Goal: Task Accomplishment & Management: Use online tool/utility

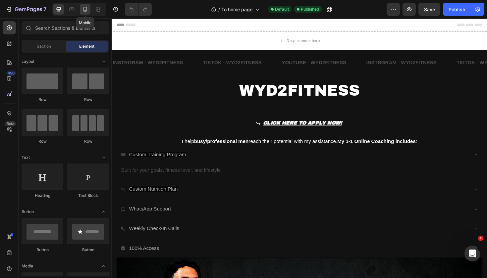
click at [87, 9] on icon at bounding box center [85, 9] width 7 height 7
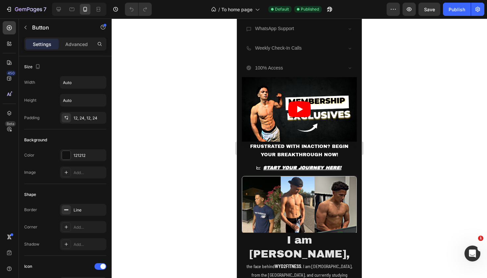
scroll to position [190, 0]
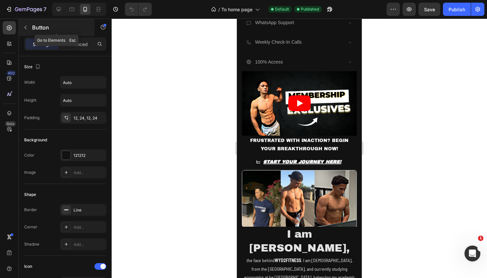
click at [30, 28] on button "button" at bounding box center [25, 27] width 11 height 11
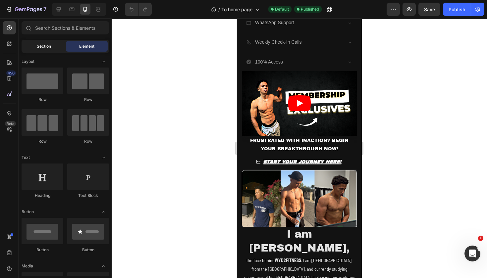
click at [53, 48] on div "Section" at bounding box center [44, 46] width 42 height 11
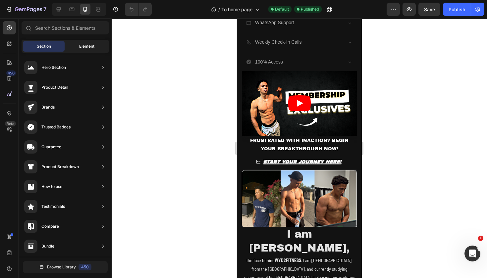
click at [78, 49] on div "Element" at bounding box center [87, 46] width 42 height 11
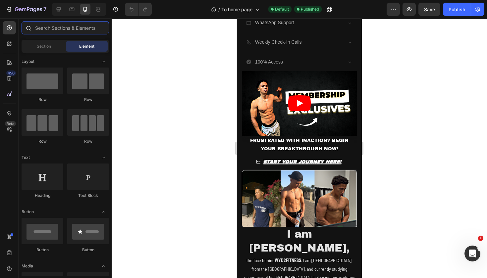
click at [80, 24] on input "text" at bounding box center [66, 27] width 88 height 13
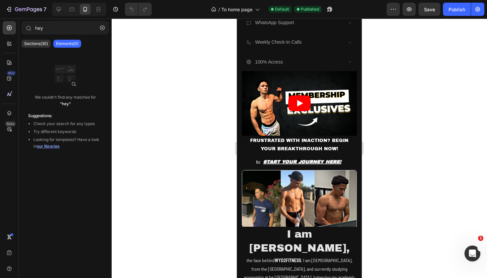
drag, startPoint x: 67, startPoint y: 42, endPoint x: 163, endPoint y: 103, distance: 113.9
click at [163, 0] on div "7 / To home page Default Published Preview Save Publish 450 Beta hey Sections(3…" at bounding box center [243, 0] width 487 height 0
click at [54, 27] on input "hey" at bounding box center [66, 27] width 88 height 13
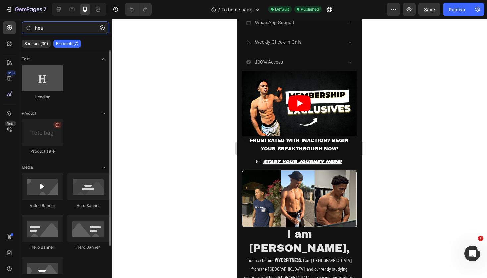
type input "hea"
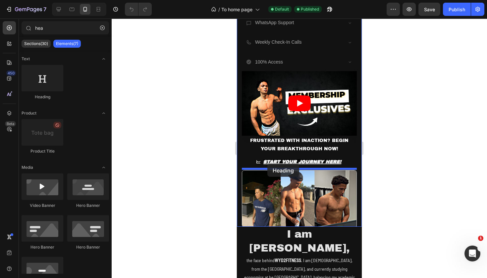
drag, startPoint x: 281, startPoint y: 96, endPoint x: 268, endPoint y: 164, distance: 69.2
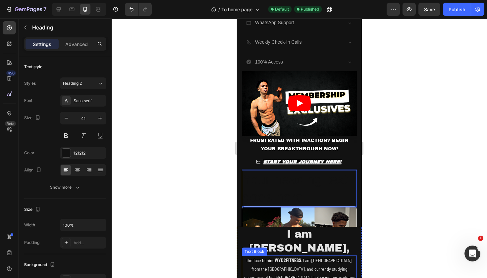
click at [348, 257] on p "the face behind WYD2FITNESS . I am [DEMOGRAPHIC_DATA], from the [GEOGRAPHIC_DAT…" at bounding box center [300, 273] width 114 height 33
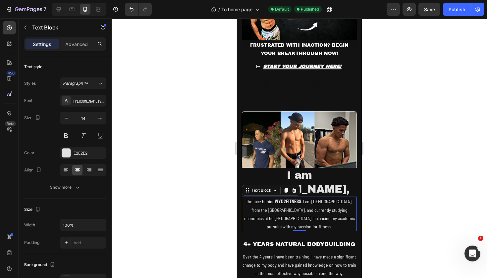
scroll to position [251, 0]
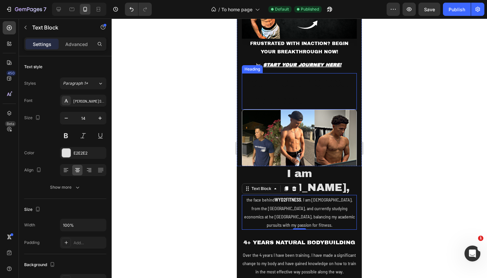
click at [311, 78] on p "Your heading text goes here" at bounding box center [300, 91] width 114 height 35
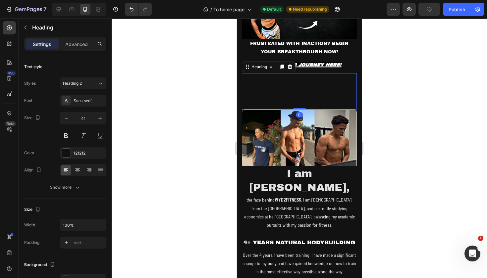
scroll to position [1, 0]
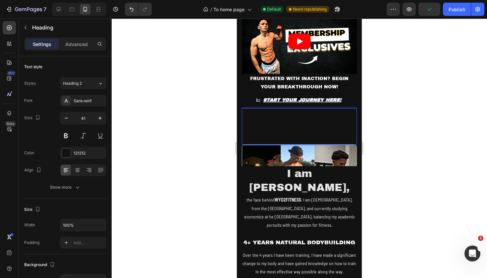
click at [288, 121] on p "Your heading text goes here" at bounding box center [300, 126] width 114 height 35
click at [287, 122] on p "Your heading text goes here" at bounding box center [300, 126] width 114 height 35
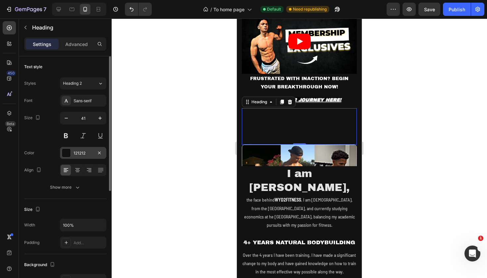
click at [70, 152] on div at bounding box center [66, 153] width 9 height 9
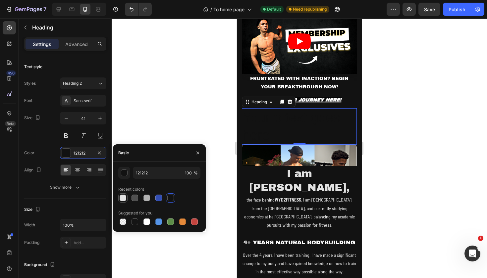
click at [125, 198] on div at bounding box center [123, 198] width 7 height 7
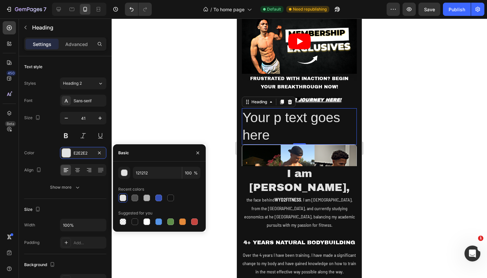
type input "E2E2E2"
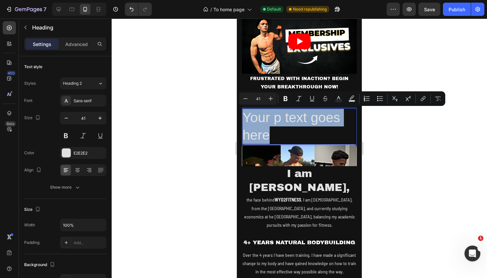
drag, startPoint x: 279, startPoint y: 132, endPoint x: 245, endPoint y: 113, distance: 38.3
click at [245, 113] on p "Your p text goes here" at bounding box center [300, 126] width 114 height 35
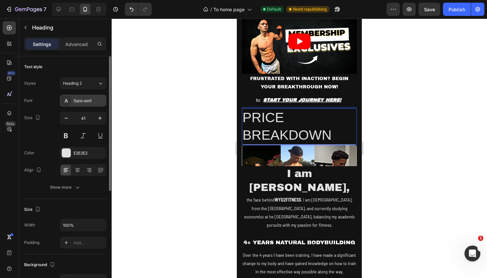
click at [93, 105] on div "Sans-serif" at bounding box center [83, 101] width 46 height 12
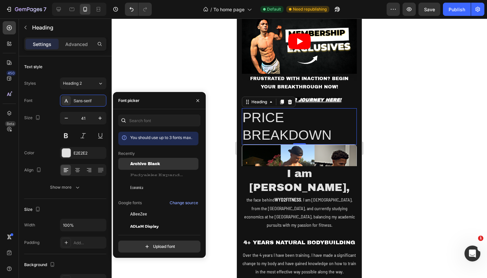
click at [140, 164] on span "Archivo Black" at bounding box center [145, 164] width 30 height 6
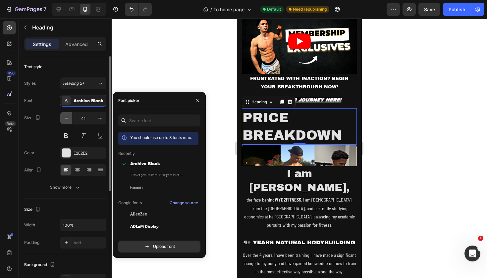
click at [66, 120] on icon "button" at bounding box center [66, 118] width 7 height 7
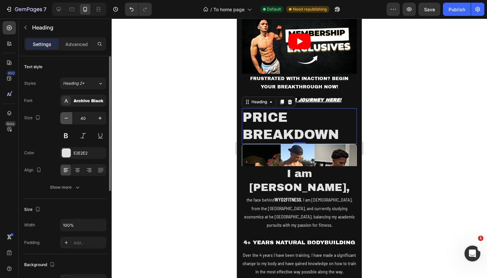
click at [66, 120] on icon "button" at bounding box center [66, 118] width 7 height 7
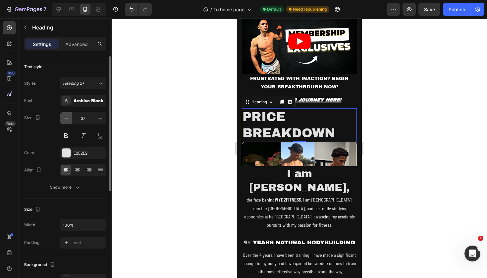
click at [66, 120] on icon "button" at bounding box center [66, 118] width 7 height 7
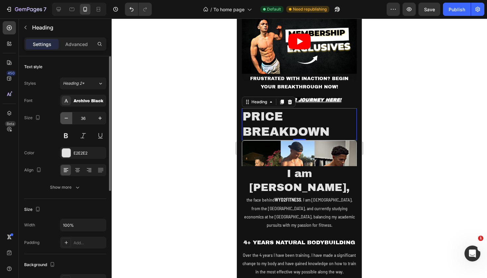
click at [66, 120] on icon "button" at bounding box center [66, 118] width 7 height 7
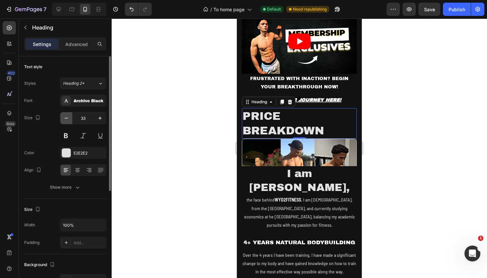
click at [66, 120] on icon "button" at bounding box center [66, 118] width 7 height 7
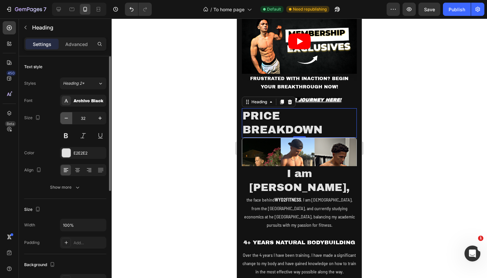
click at [66, 120] on icon "button" at bounding box center [66, 118] width 7 height 7
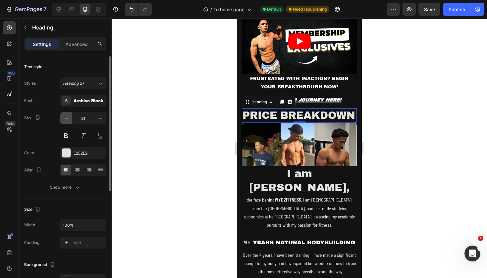
click at [66, 120] on icon "button" at bounding box center [66, 118] width 7 height 7
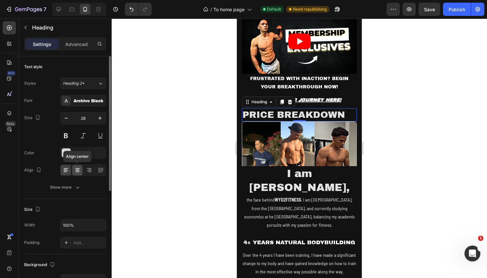
click at [80, 171] on icon at bounding box center [77, 170] width 7 height 7
click at [67, 119] on icon "button" at bounding box center [66, 118] width 7 height 7
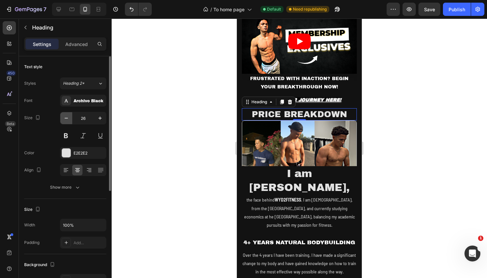
click at [67, 119] on icon "button" at bounding box center [66, 118] width 7 height 7
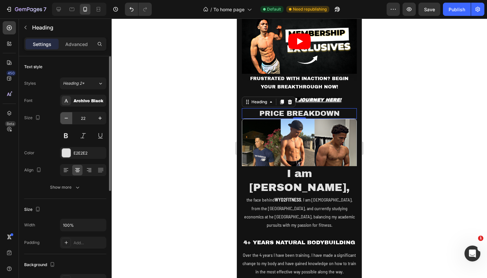
click at [67, 119] on icon "button" at bounding box center [66, 118] width 7 height 7
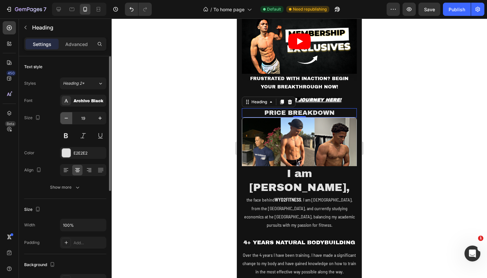
type input "18"
click at [405, 104] on div at bounding box center [300, 149] width 376 height 260
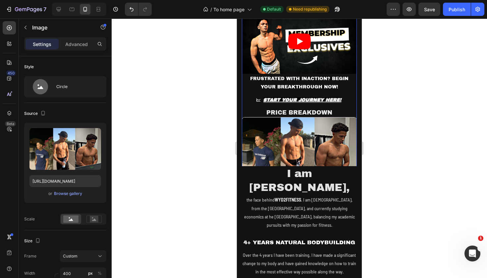
click at [387, 130] on div at bounding box center [300, 149] width 376 height 260
click at [325, 141] on img at bounding box center [299, 146] width 115 height 58
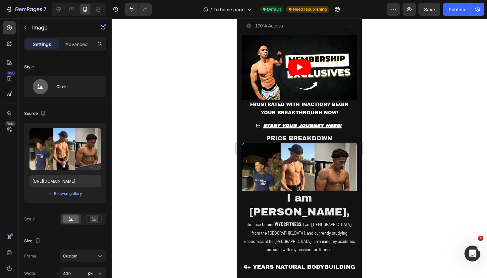
scroll to position [225, 0]
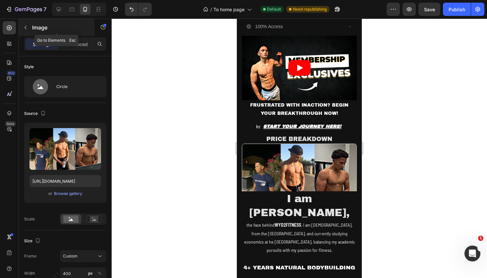
click at [26, 32] on button "button" at bounding box center [25, 27] width 11 height 11
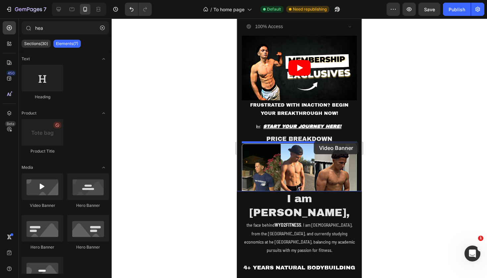
drag, startPoint x: 289, startPoint y: 207, endPoint x: 314, endPoint y: 142, distance: 69.7
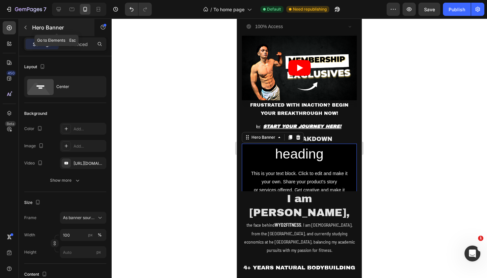
click at [30, 31] on button "button" at bounding box center [25, 27] width 11 height 11
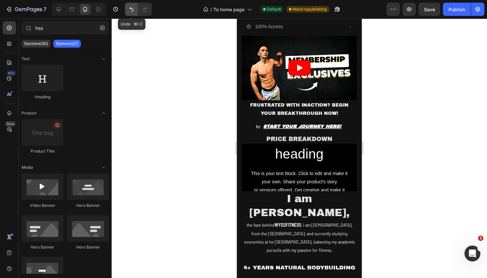
click at [134, 11] on icon "Undo/Redo" at bounding box center [131, 9] width 7 height 7
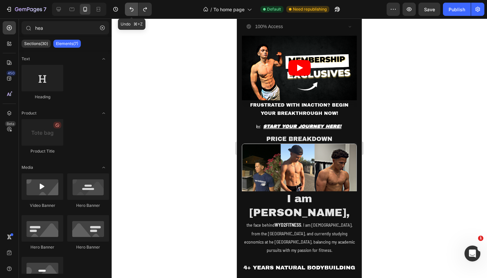
click at [134, 11] on icon "Undo/Redo" at bounding box center [131, 9] width 7 height 7
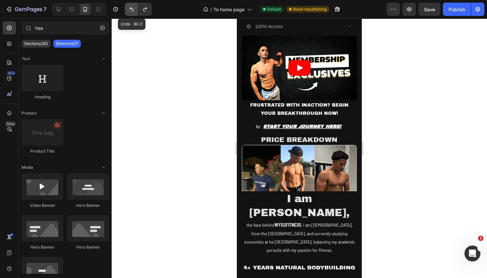
click at [134, 11] on icon "Undo/Redo" at bounding box center [131, 9] width 7 height 7
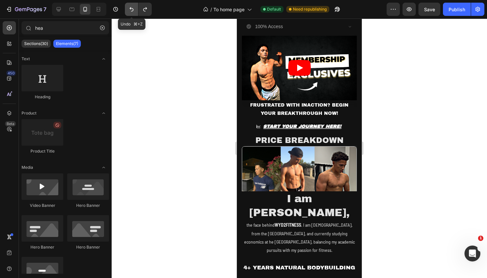
click at [134, 11] on icon "Undo/Redo" at bounding box center [131, 9] width 7 height 7
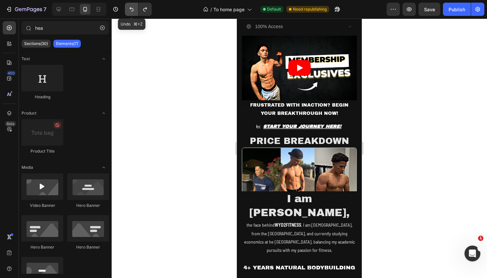
click at [134, 11] on icon "Undo/Redo" at bounding box center [131, 9] width 7 height 7
click at [128, 9] on icon "Undo/Redo" at bounding box center [131, 9] width 7 height 7
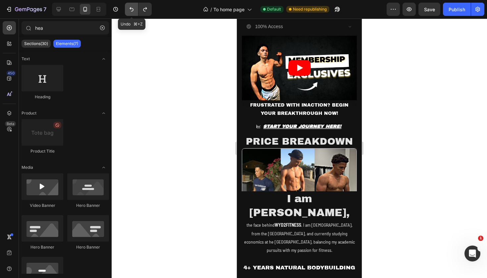
click at [128, 9] on icon "Undo/Redo" at bounding box center [131, 9] width 7 height 7
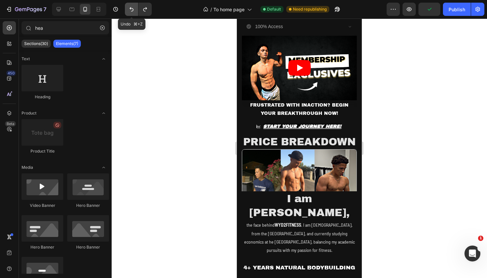
click at [128, 9] on icon "Undo/Redo" at bounding box center [131, 9] width 7 height 7
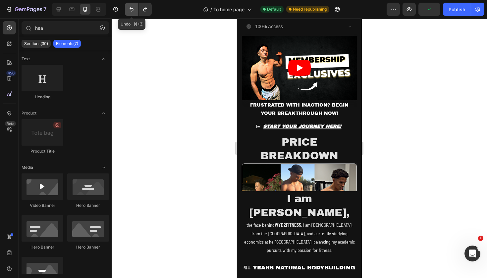
click at [128, 9] on icon "Undo/Redo" at bounding box center [131, 9] width 7 height 7
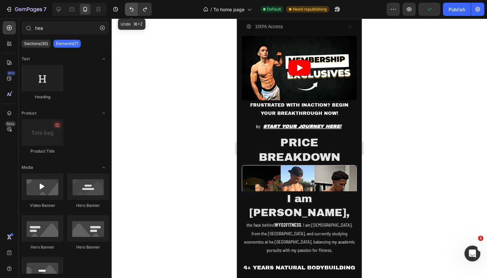
click at [128, 9] on icon "Undo/Redo" at bounding box center [131, 9] width 7 height 7
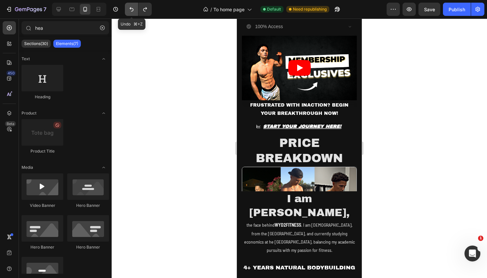
click at [128, 9] on icon "Undo/Redo" at bounding box center [131, 9] width 7 height 7
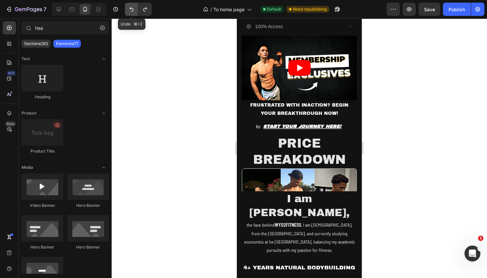
click at [128, 9] on icon "Undo/Redo" at bounding box center [131, 9] width 7 height 7
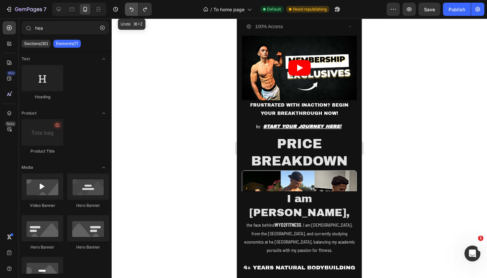
click at [128, 9] on icon "Undo/Redo" at bounding box center [131, 9] width 7 height 7
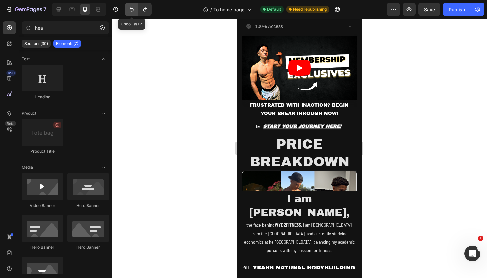
click at [128, 9] on icon "Undo/Redo" at bounding box center [131, 9] width 7 height 7
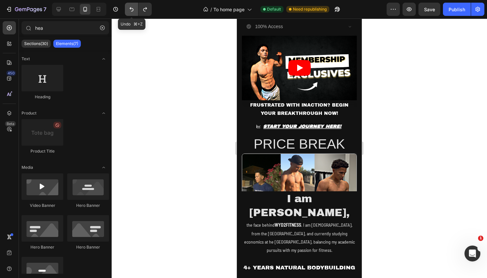
click at [128, 9] on icon "Undo/Redo" at bounding box center [131, 9] width 7 height 7
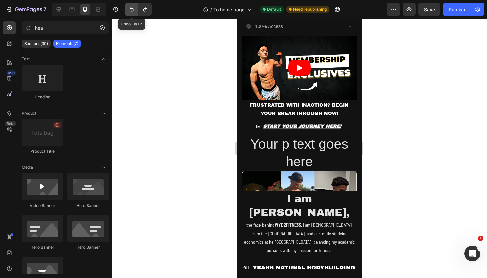
click at [128, 9] on icon "Undo/Redo" at bounding box center [131, 9] width 7 height 7
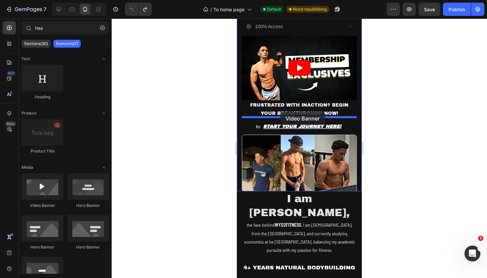
drag, startPoint x: 280, startPoint y: 206, endPoint x: 280, endPoint y: 112, distance: 93.8
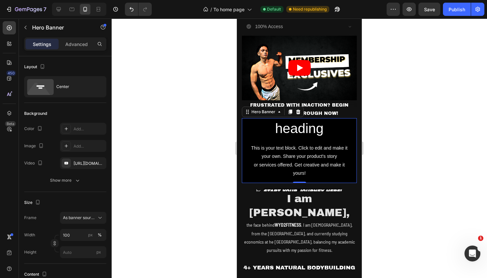
click at [386, 101] on div at bounding box center [300, 149] width 376 height 260
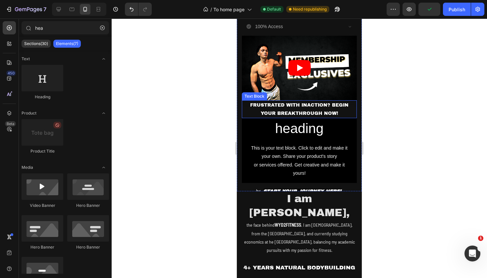
click at [343, 102] on p "FRUSTRATED WITH INACTION? BEGIN YOUR BREAKTHROUGH NOW!" at bounding box center [300, 109] width 114 height 17
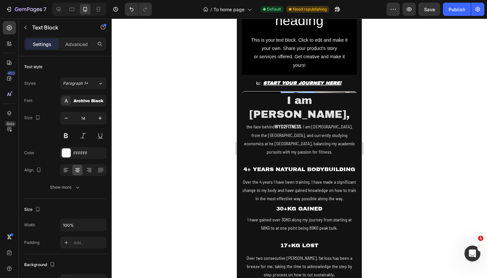
scroll to position [303, 0]
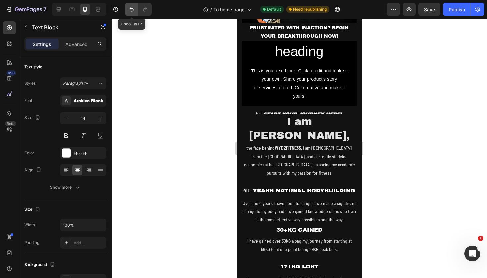
click at [133, 9] on icon "Undo/Redo" at bounding box center [131, 9] width 7 height 7
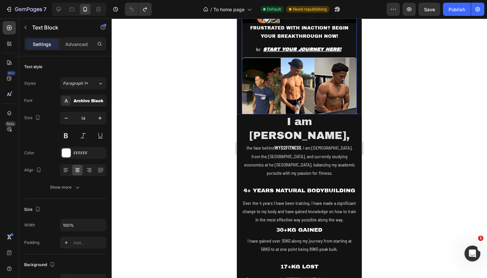
click at [351, 91] on img at bounding box center [299, 87] width 115 height 58
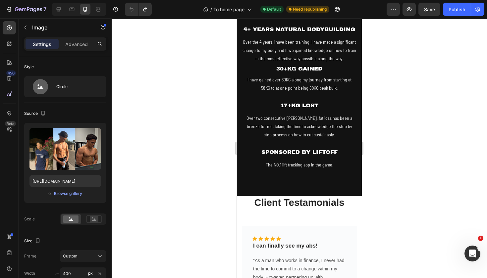
scroll to position [472, 0]
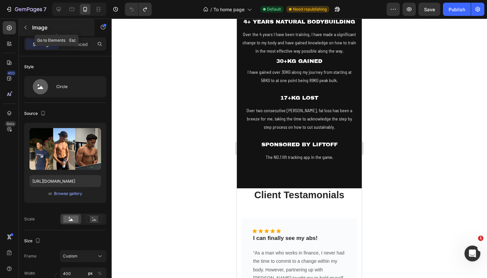
click at [25, 31] on button "button" at bounding box center [25, 27] width 11 height 11
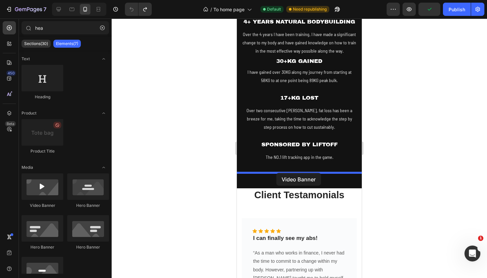
drag, startPoint x: 279, startPoint y: 216, endPoint x: 276, endPoint y: 173, distance: 43.2
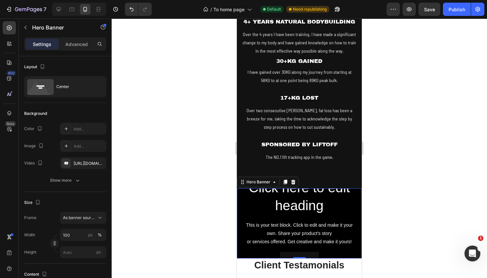
click at [383, 183] on div at bounding box center [300, 149] width 376 height 260
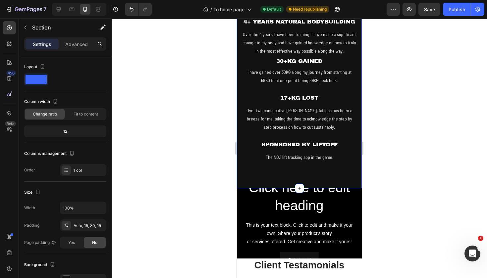
click at [343, 155] on div "I am [PERSON_NAME], Heading Row the face behind WYD2FITNESS . I am [DEMOGRAPHIC…" at bounding box center [299, 66] width 125 height 243
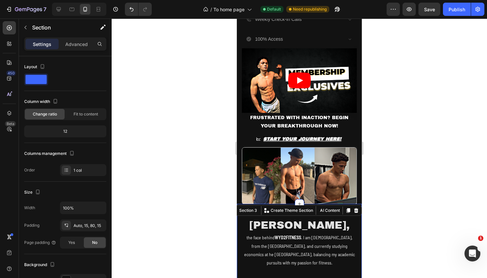
scroll to position [209, 0]
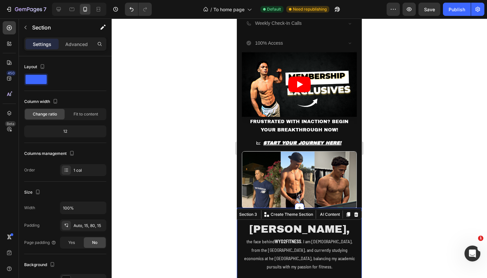
click at [395, 152] on div at bounding box center [300, 149] width 376 height 260
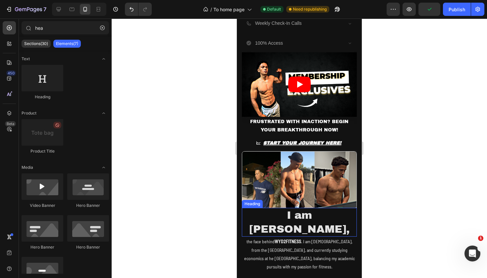
click at [298, 217] on h2 "I am [PERSON_NAME]," at bounding box center [299, 222] width 115 height 29
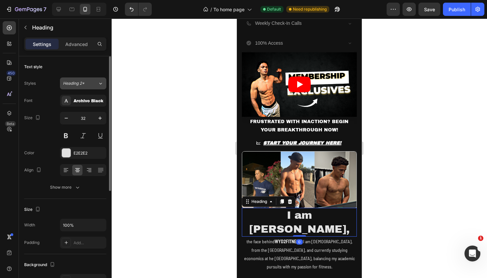
click at [92, 87] on button "Heading 2*" at bounding box center [83, 84] width 46 height 12
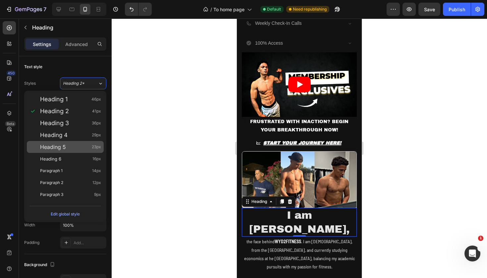
click at [66, 145] on span "Heading 5" at bounding box center [53, 147] width 26 height 7
type input "23"
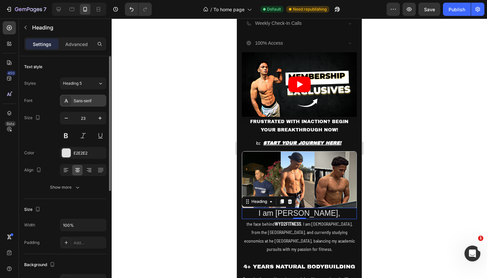
click at [92, 97] on div "Sans-serif" at bounding box center [83, 101] width 46 height 12
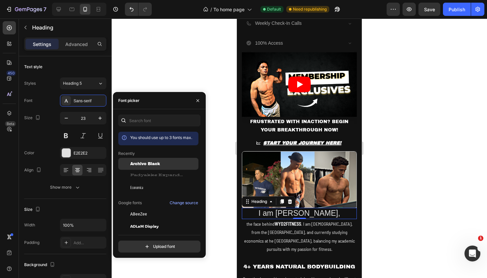
click at [154, 163] on span "Archivo Black" at bounding box center [145, 164] width 30 height 6
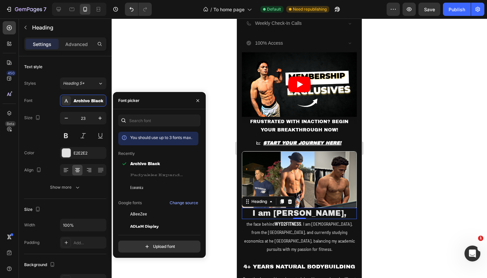
click at [416, 126] on div at bounding box center [300, 149] width 376 height 260
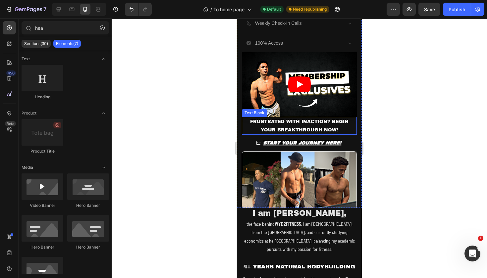
click at [346, 132] on p "FRUSTRATED WITH INACTION? BEGIN YOUR BREAKTHROUGH NOW!" at bounding box center [300, 126] width 114 height 17
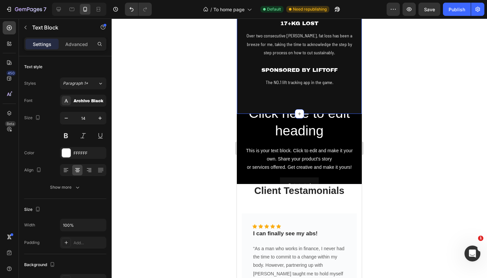
scroll to position [529, 0]
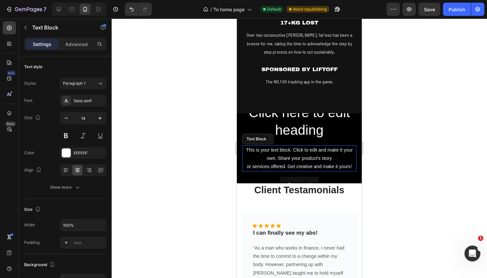
click at [326, 149] on div "This is your text block. Click to edit and make it your own. Share your product…" at bounding box center [299, 159] width 114 height 27
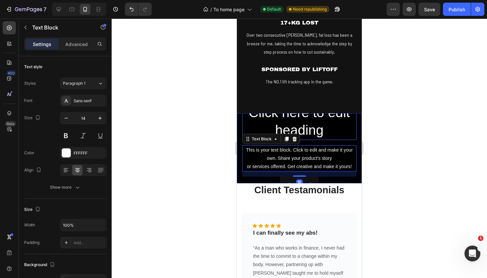
click at [331, 137] on h2 "Click here to edit heading" at bounding box center [299, 121] width 114 height 37
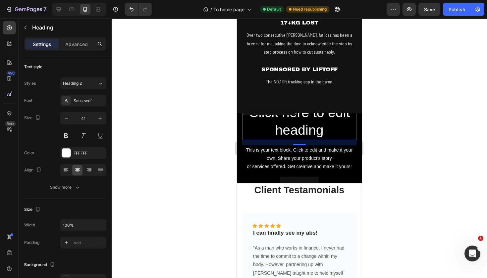
click at [392, 167] on div at bounding box center [300, 149] width 376 height 260
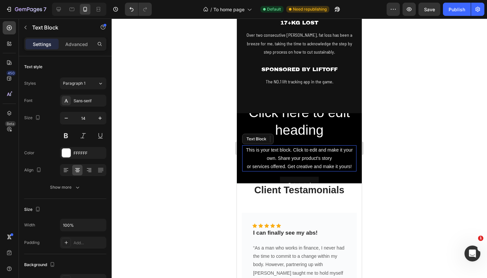
click at [346, 166] on div "This is your text block. Click to edit and make it your own. Share your product…" at bounding box center [299, 159] width 114 height 27
click at [393, 163] on div at bounding box center [300, 149] width 376 height 260
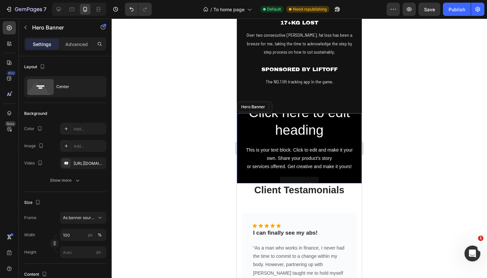
click at [352, 174] on div "Click here to edit heading Heading This is your text block. Click to edit and m…" at bounding box center [299, 148] width 114 height 90
click at [295, 106] on icon at bounding box center [293, 106] width 5 height 5
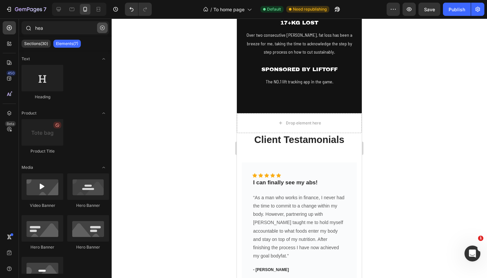
click at [99, 27] on button "button" at bounding box center [102, 28] width 11 height 11
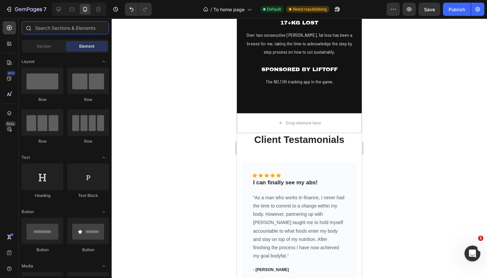
click at [99, 27] on input "text" at bounding box center [66, 27] width 88 height 13
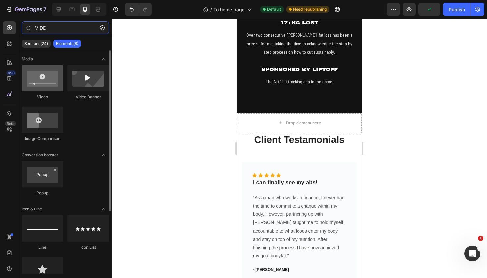
type input "VIDE"
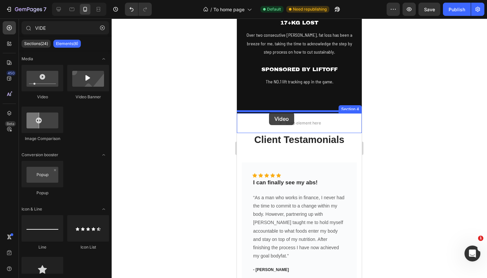
drag, startPoint x: 271, startPoint y: 101, endPoint x: 269, endPoint y: 112, distance: 11.1
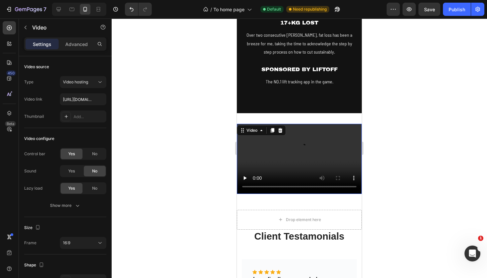
click at [454, 144] on div at bounding box center [300, 149] width 376 height 260
click at [345, 136] on video at bounding box center [299, 159] width 125 height 70
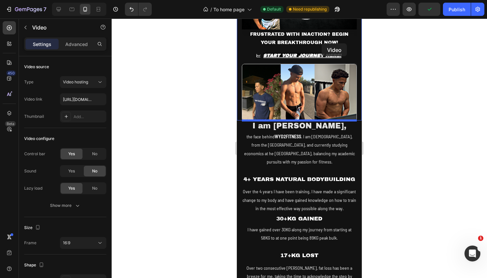
scroll to position [286, 0]
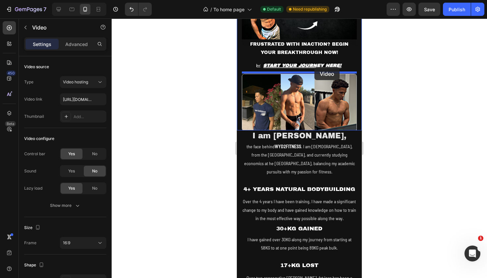
drag, startPoint x: 331, startPoint y: 262, endPoint x: 315, endPoint y: 67, distance: 194.9
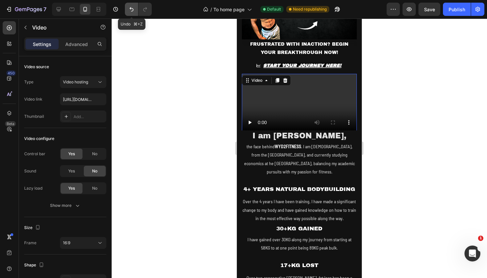
click at [128, 6] on icon "Undo/Redo" at bounding box center [131, 9] width 7 height 7
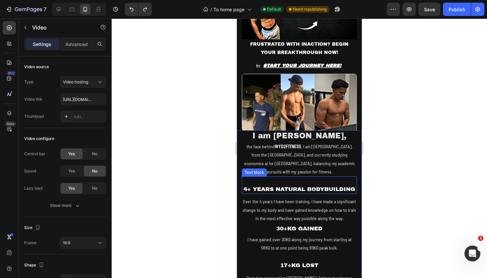
click at [323, 185] on div "4+ YEARS NATURAL BODYBUILDING" at bounding box center [299, 190] width 115 height 10
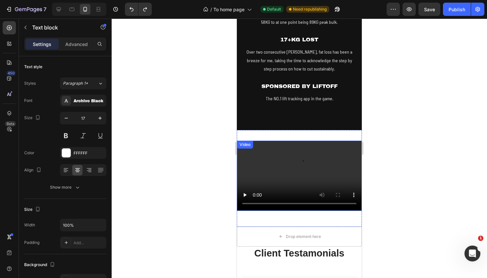
scroll to position [515, 0]
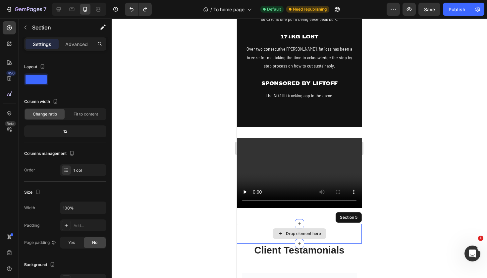
click at [337, 226] on div "Drop element here" at bounding box center [299, 234] width 125 height 20
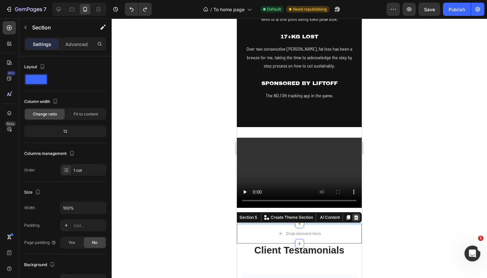
click at [355, 215] on icon at bounding box center [356, 217] width 4 height 5
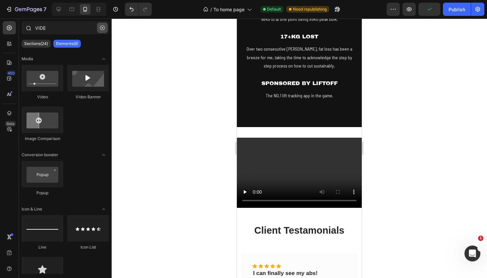
click at [101, 30] on button "button" at bounding box center [102, 28] width 11 height 11
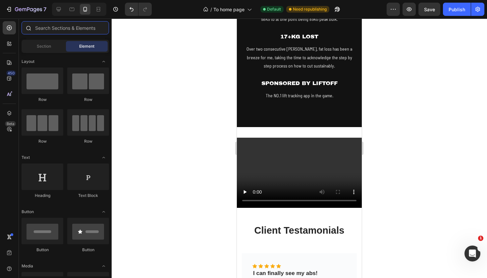
click at [89, 25] on input "text" at bounding box center [66, 27] width 88 height 13
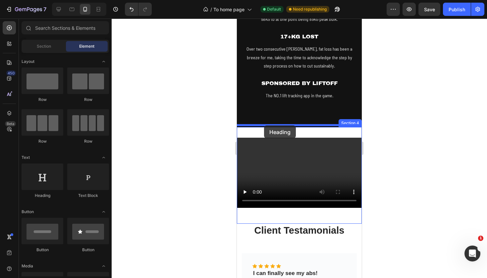
drag, startPoint x: 280, startPoint y: 202, endPoint x: 264, endPoint y: 126, distance: 77.5
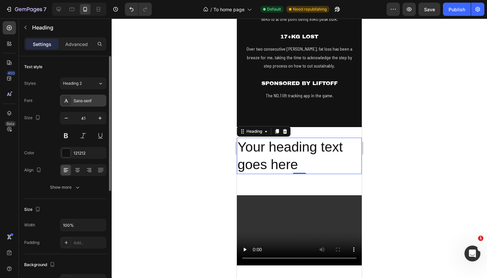
click at [87, 103] on div "Sans-serif" at bounding box center [89, 101] width 31 height 6
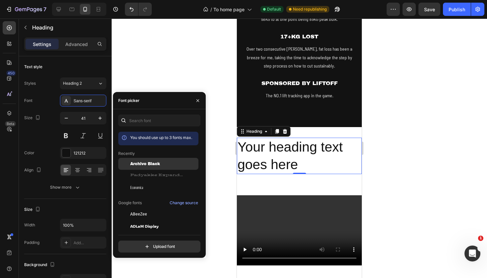
click at [144, 163] on span "Archivo Black" at bounding box center [145, 164] width 30 height 6
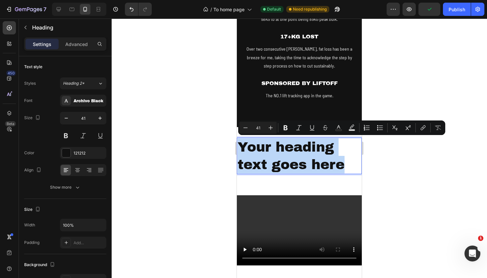
drag, startPoint x: 347, startPoint y: 162, endPoint x: 241, endPoint y: 147, distance: 107.1
click at [241, 147] on p "Your heading text goes here" at bounding box center [300, 156] width 124 height 35
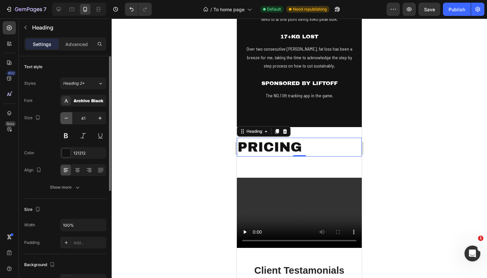
click at [66, 120] on icon "button" at bounding box center [66, 118] width 7 height 7
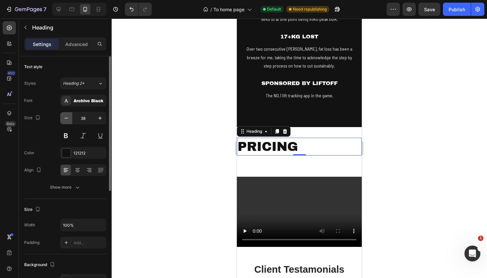
click at [66, 120] on icon "button" at bounding box center [66, 118] width 7 height 7
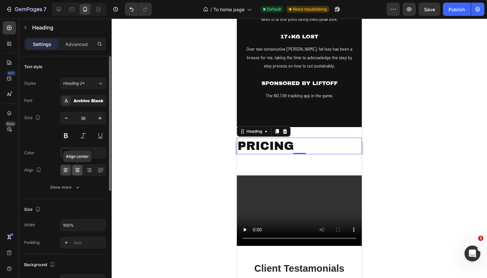
click at [76, 168] on icon at bounding box center [77, 168] width 5 height 1
click at [66, 118] on icon "button" at bounding box center [66, 118] width 7 height 7
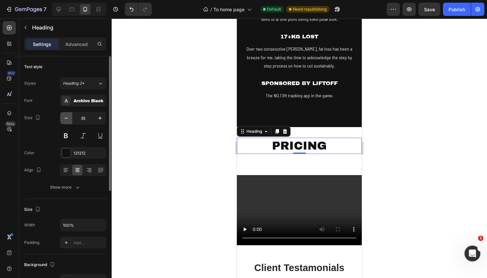
click at [66, 118] on icon "button" at bounding box center [66, 118] width 7 height 7
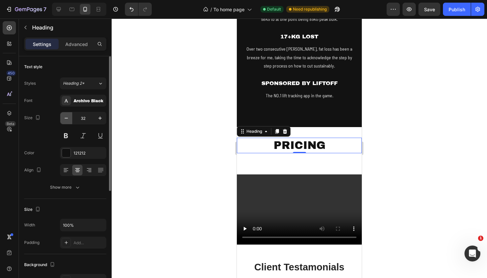
click at [66, 118] on icon "button" at bounding box center [66, 118] width 7 height 7
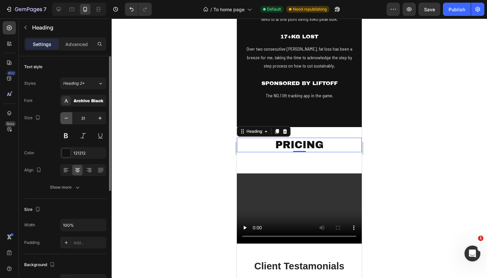
click at [66, 118] on icon "button" at bounding box center [66, 118] width 7 height 7
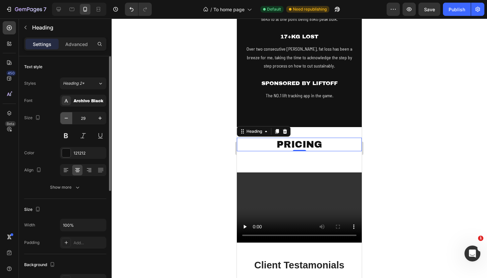
click at [66, 118] on icon "button" at bounding box center [66, 118] width 7 height 7
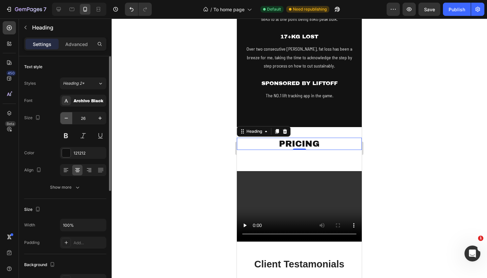
click at [66, 118] on icon "button" at bounding box center [66, 118] width 7 height 7
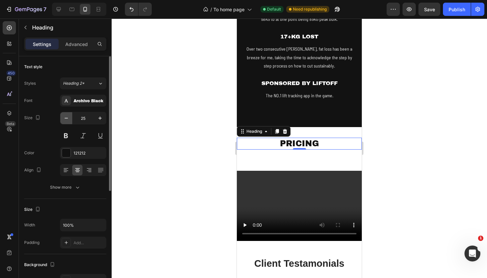
click at [66, 118] on icon "button" at bounding box center [66, 118] width 7 height 7
type input "23"
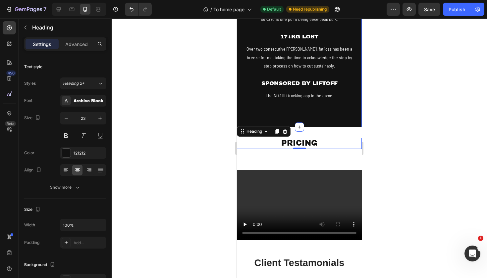
click at [390, 121] on div at bounding box center [300, 149] width 376 height 260
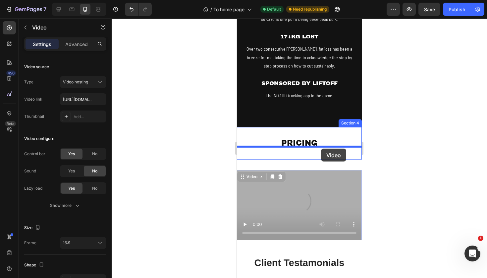
drag, startPoint x: 330, startPoint y: 189, endPoint x: 321, endPoint y: 149, distance: 41.4
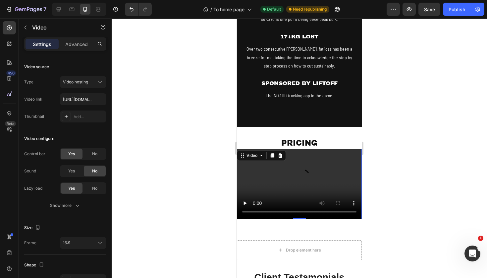
click at [398, 147] on div at bounding box center [300, 149] width 376 height 260
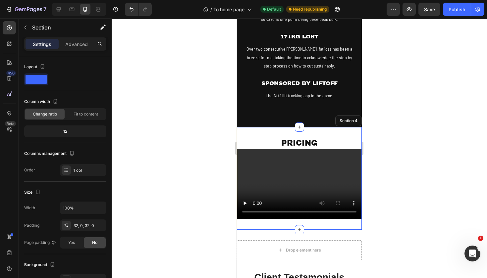
click at [333, 130] on div "PRICING Heading Video Section 4" at bounding box center [299, 178] width 125 height 103
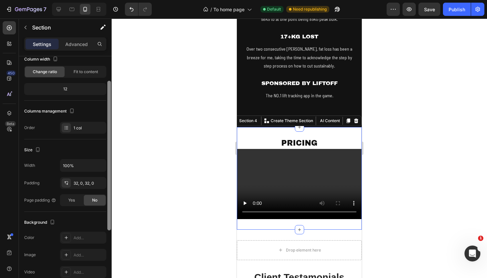
scroll to position [41, 0]
drag, startPoint x: 109, startPoint y: 107, endPoint x: 110, endPoint y: 133, distance: 25.9
click at [110, 133] on div at bounding box center [109, 157] width 4 height 150
click at [487, 168] on div at bounding box center [300, 149] width 376 height 260
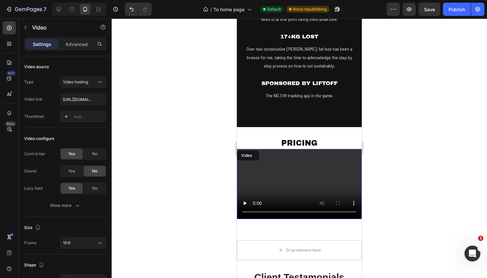
click at [337, 183] on video at bounding box center [299, 184] width 125 height 70
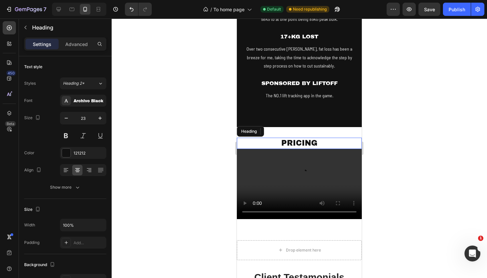
click at [355, 139] on p "PRICING" at bounding box center [300, 144] width 124 height 10
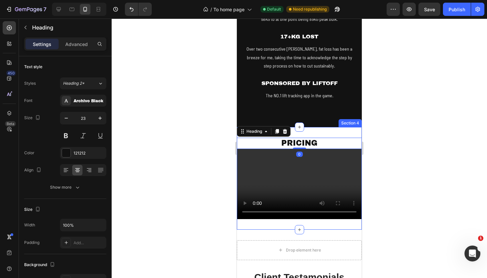
click at [355, 133] on div "PRICING Heading 0 Video Section 4" at bounding box center [299, 178] width 125 height 103
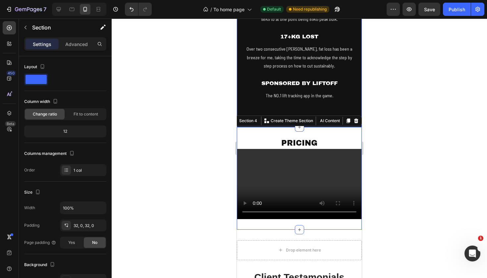
click at [346, 100] on div "I am [PERSON_NAME], Heading Row the face behind WYD2FITNESS . I am [DEMOGRAPHIC…" at bounding box center [299, 15] width 125 height 226
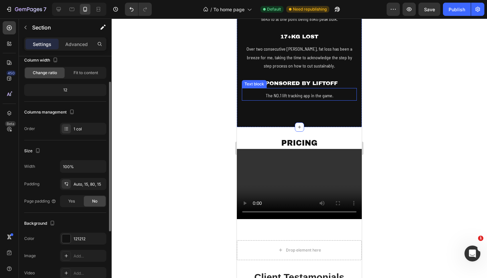
click at [345, 93] on p "The NO.1 lift tracking app in the game." at bounding box center [300, 95] width 114 height 8
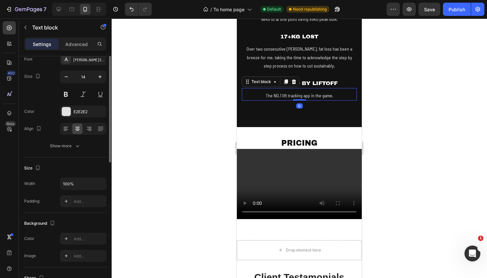
scroll to position [0, 0]
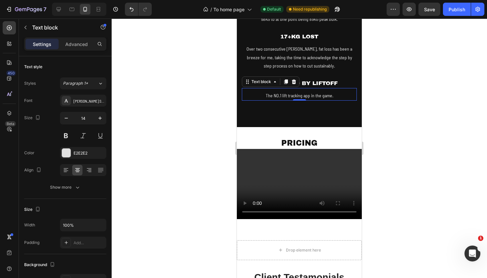
drag, startPoint x: 399, startPoint y: 210, endPoint x: 388, endPoint y: 277, distance: 67.6
click at [388, 277] on div at bounding box center [300, 149] width 376 height 260
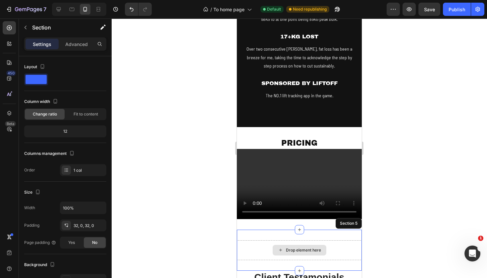
click at [328, 250] on div "Drop element here" at bounding box center [299, 251] width 125 height 20
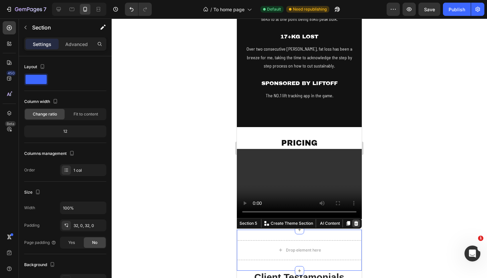
click at [355, 223] on icon at bounding box center [356, 223] width 4 height 5
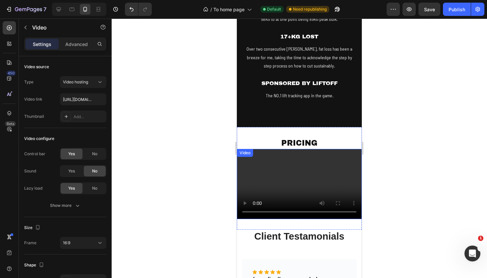
click at [334, 209] on video at bounding box center [299, 184] width 125 height 70
click at [341, 188] on video at bounding box center [299, 184] width 125 height 70
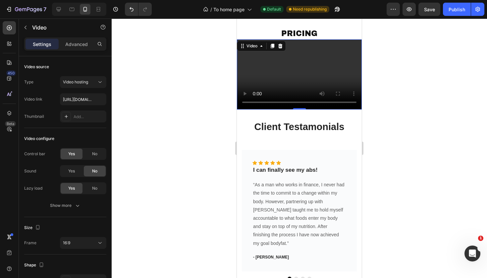
scroll to position [627, 0]
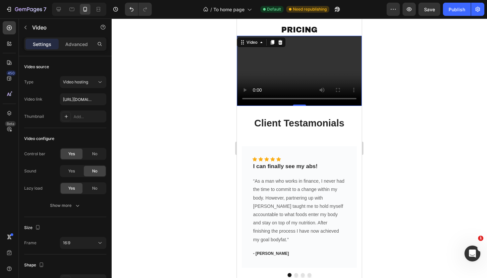
click at [390, 181] on div at bounding box center [300, 149] width 376 height 260
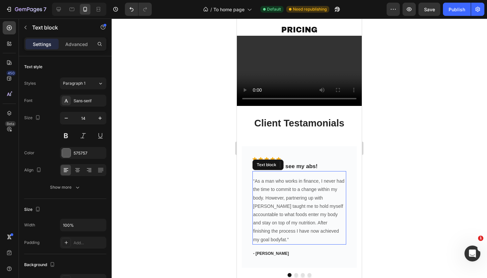
click at [330, 202] on p "“As a man who works in finance, I never had the time to commit to a change with…" at bounding box center [299, 210] width 92 height 67
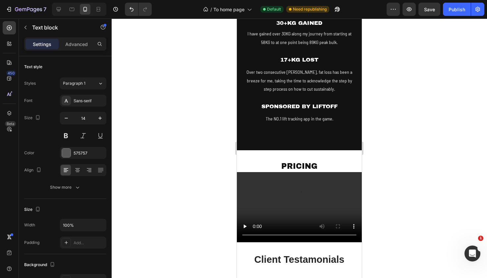
scroll to position [489, 0]
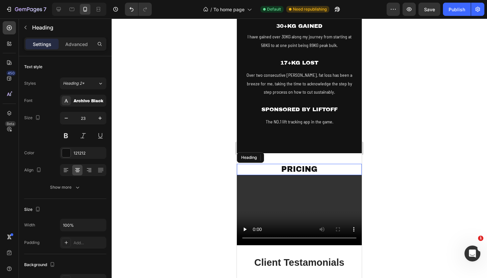
click at [316, 168] on h2 "PRICING" at bounding box center [299, 169] width 125 height 11
drag, startPoint x: 320, startPoint y: 167, endPoint x: 282, endPoint y: 168, distance: 38.5
click at [282, 168] on p "PRICING" at bounding box center [300, 170] width 124 height 10
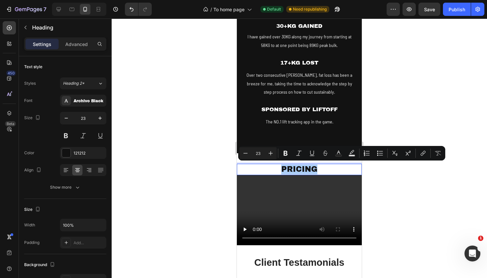
click at [372, 170] on div at bounding box center [300, 149] width 376 height 260
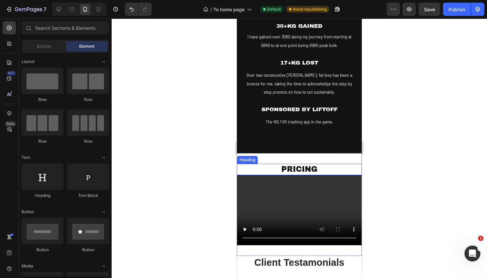
click at [343, 169] on p "PRICING" at bounding box center [300, 170] width 124 height 10
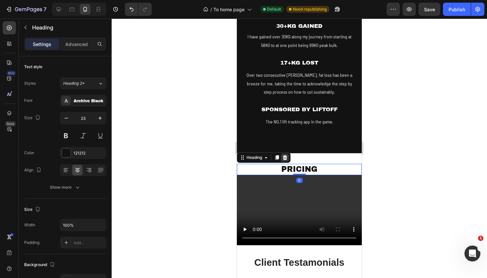
click at [287, 156] on icon at bounding box center [285, 157] width 4 height 5
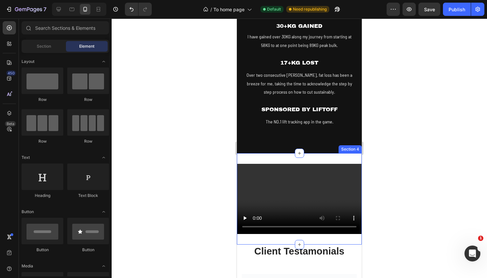
click at [345, 156] on div "Video Section 4" at bounding box center [299, 198] width 125 height 91
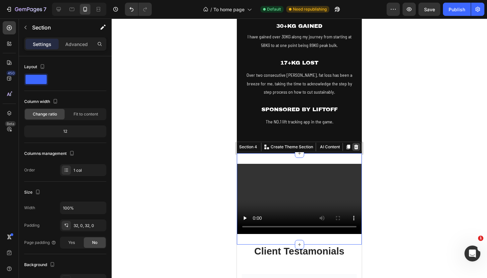
click at [357, 146] on icon at bounding box center [356, 147] width 5 height 5
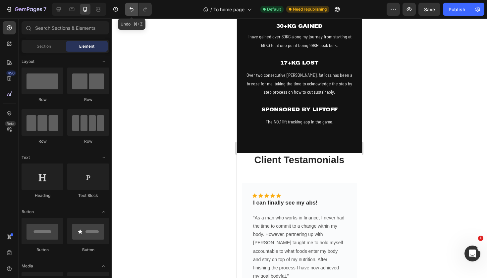
click at [130, 11] on icon "Undo/Redo" at bounding box center [131, 9] width 7 height 7
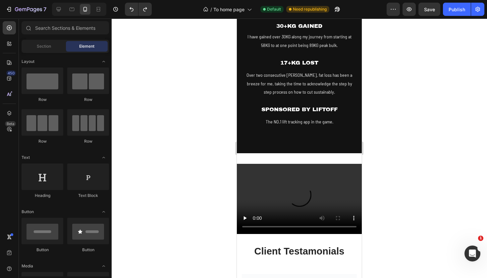
click at [391, 161] on div at bounding box center [300, 149] width 376 height 260
click at [333, 179] on video at bounding box center [299, 199] width 125 height 70
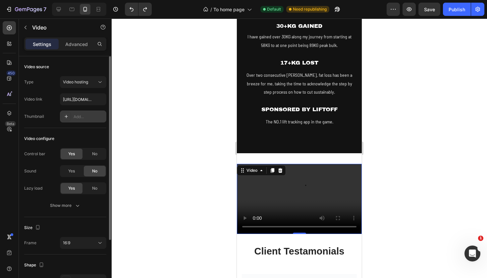
click at [71, 117] on div "Add..." at bounding box center [83, 117] width 46 height 12
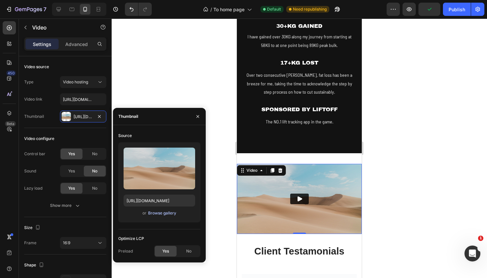
click at [163, 214] on div "Browse gallery" at bounding box center [162, 213] width 28 height 6
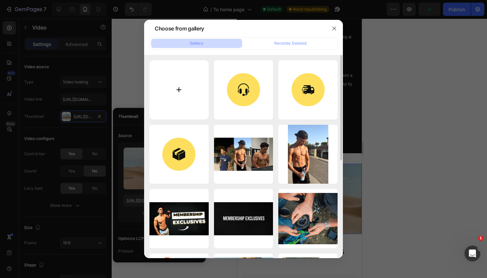
click at [184, 80] on input "file" at bounding box center [179, 89] width 59 height 59
type input "C:\fakepath\pricing.png"
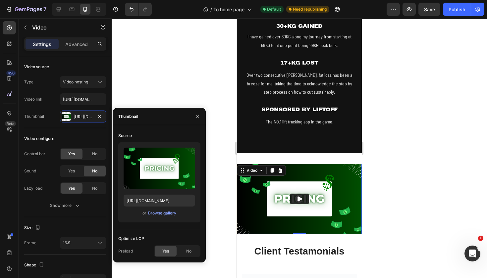
type input "[URL][DOMAIN_NAME]"
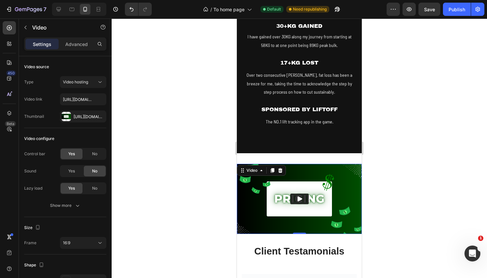
click at [388, 187] on div at bounding box center [300, 149] width 376 height 260
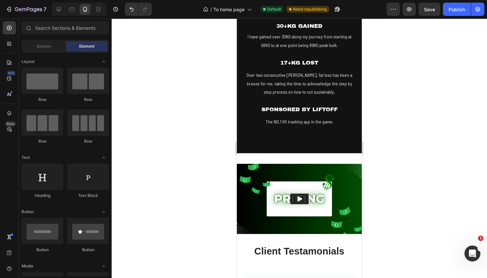
click at [187, 131] on div at bounding box center [300, 149] width 376 height 260
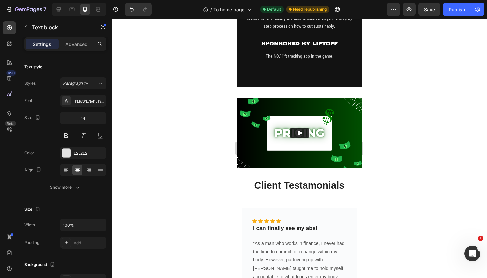
scroll to position [553, 0]
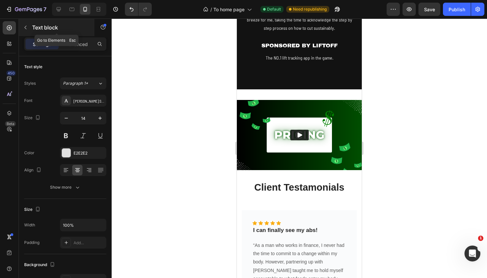
click at [27, 28] on icon "button" at bounding box center [25, 27] width 5 height 5
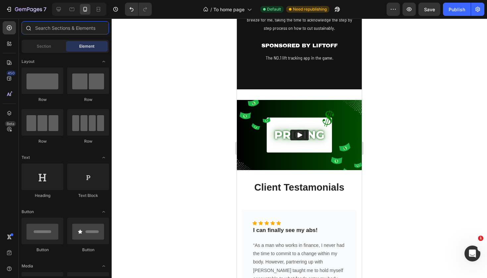
click at [84, 28] on input "text" at bounding box center [66, 27] width 88 height 13
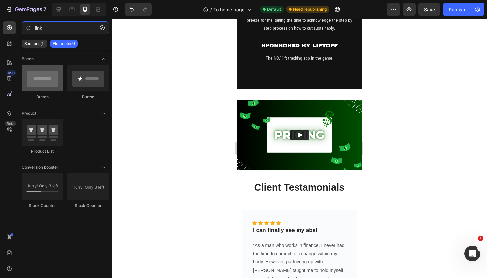
type input "link"
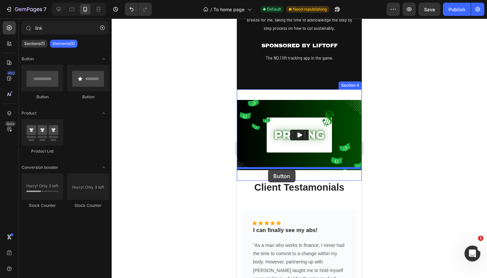
drag, startPoint x: 282, startPoint y: 107, endPoint x: 268, endPoint y: 170, distance: 64.6
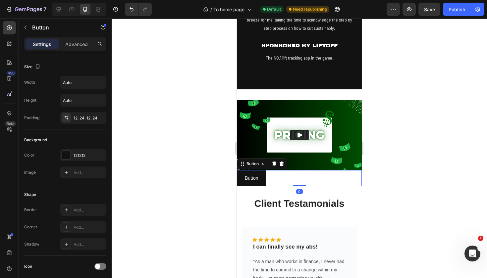
click at [315, 178] on div "Button Button 0" at bounding box center [299, 178] width 125 height 16
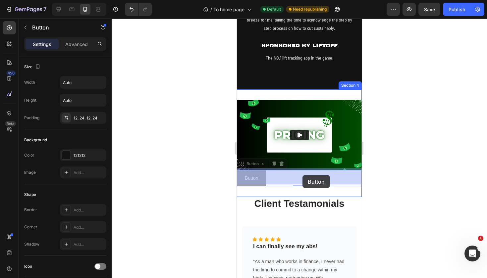
drag, startPoint x: 336, startPoint y: 177, endPoint x: 304, endPoint y: 174, distance: 32.3
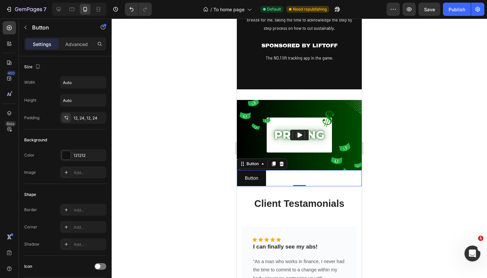
click at [294, 177] on div "Button Button 0" at bounding box center [299, 178] width 125 height 16
click at [281, 162] on icon at bounding box center [282, 164] width 4 height 5
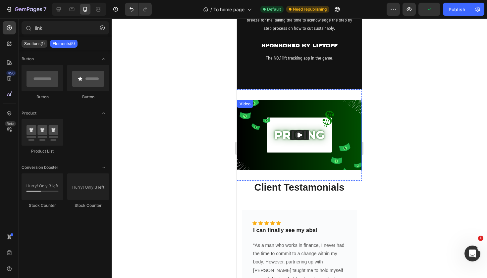
click at [329, 102] on img at bounding box center [299, 135] width 125 height 70
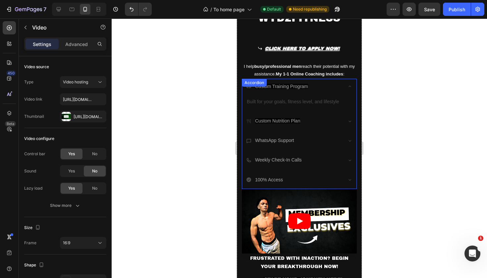
scroll to position [64, 0]
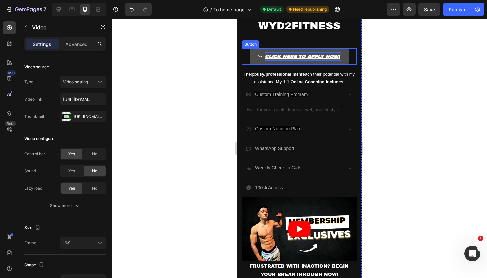
click at [297, 57] on p "CLICK HERE TO APPLY NOW!" at bounding box center [303, 56] width 76 height 8
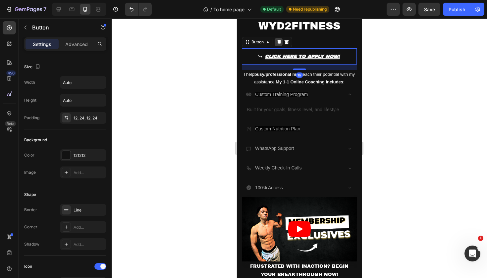
click at [278, 43] on icon at bounding box center [278, 41] width 5 height 5
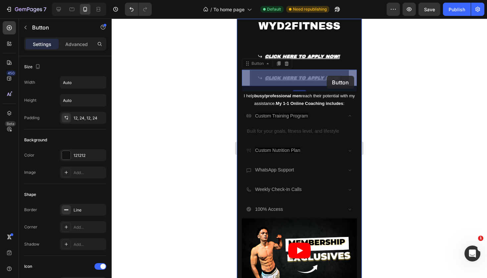
drag, startPoint x: 347, startPoint y: 74, endPoint x: 327, endPoint y: 75, distance: 19.9
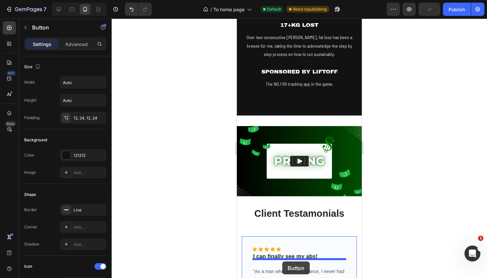
scroll to position [538, 0]
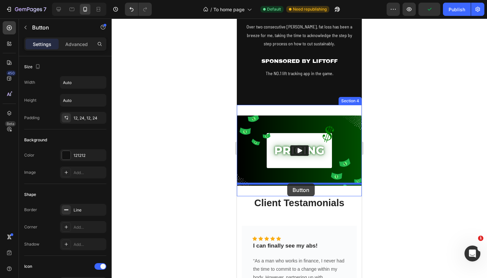
drag, startPoint x: 248, startPoint y: 77, endPoint x: 288, endPoint y: 184, distance: 114.3
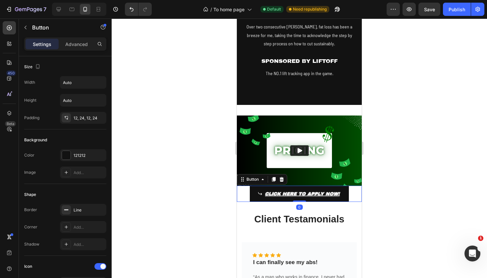
click at [380, 173] on div at bounding box center [300, 149] width 376 height 260
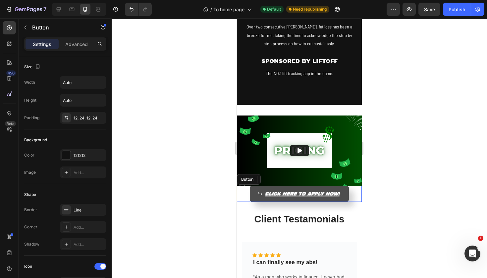
click at [343, 195] on link "CLICK HERE TO APPLY NOW!" at bounding box center [299, 194] width 99 height 16
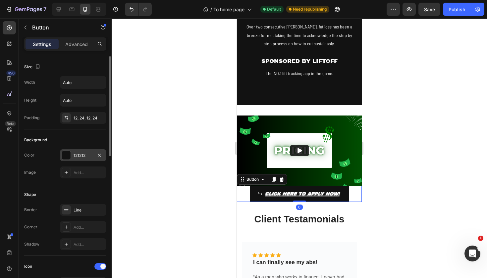
click at [80, 156] on div "121212" at bounding box center [83, 156] width 19 height 6
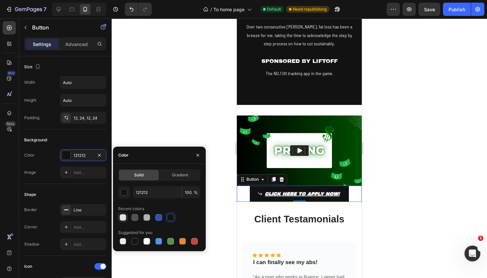
click at [123, 217] on div at bounding box center [123, 217] width 7 height 7
type input "E2E2E2"
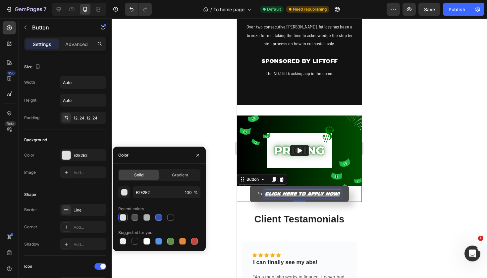
click at [269, 194] on p "CLICK HERE TO APPLY NOW!" at bounding box center [303, 194] width 76 height 8
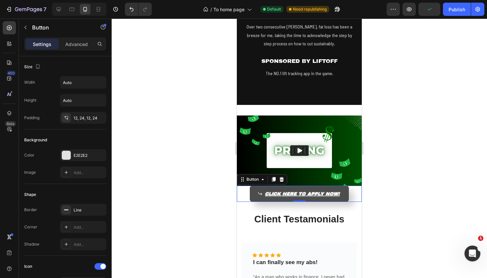
click at [259, 192] on icon at bounding box center [260, 194] width 5 height 5
click at [267, 192] on p "CLICK HERE TO APPLY NOW!" at bounding box center [303, 194] width 76 height 8
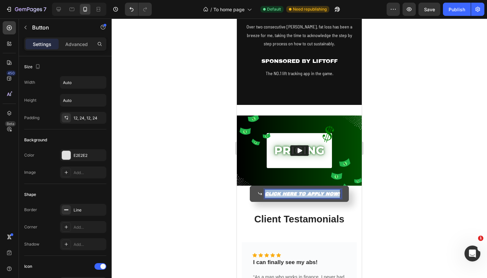
drag, startPoint x: 267, startPoint y: 192, endPoint x: 341, endPoint y: 192, distance: 74.3
click at [341, 192] on link "CLICK HERE TO APPLY NOW!" at bounding box center [299, 194] width 99 height 16
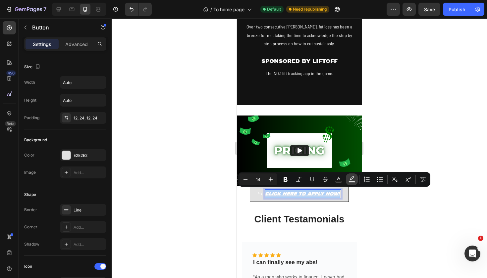
click at [350, 179] on icon "Editor contextual toolbar" at bounding box center [352, 179] width 7 height 7
type input "000000"
type input "77"
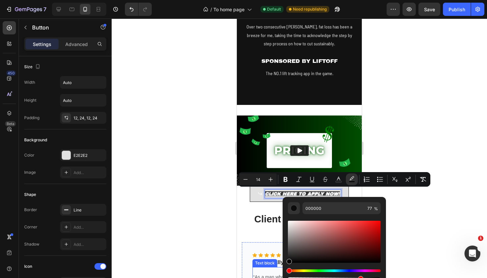
drag, startPoint x: 529, startPoint y: 271, endPoint x: 282, endPoint y: 269, distance: 247.3
drag, startPoint x: 292, startPoint y: 262, endPoint x: 286, endPoint y: 265, distance: 6.5
click at [286, 265] on div "000000 77 %" at bounding box center [334, 239] width 103 height 85
click at [422, 203] on div at bounding box center [300, 149] width 376 height 260
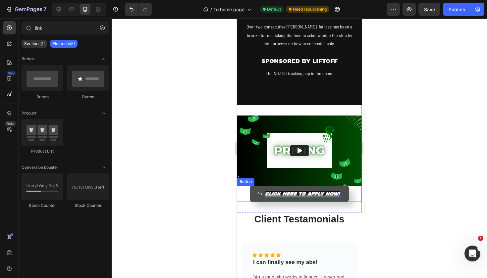
click at [273, 196] on p "CLICK HERE TO APPLY NOW!" at bounding box center [303, 194] width 76 height 8
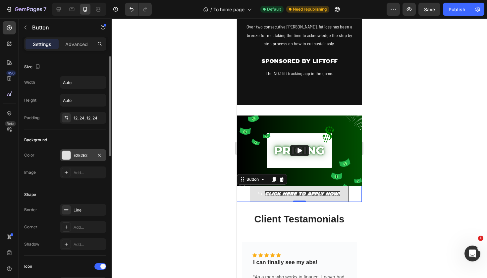
click at [92, 157] on div "E2E2E2" at bounding box center [83, 156] width 19 height 6
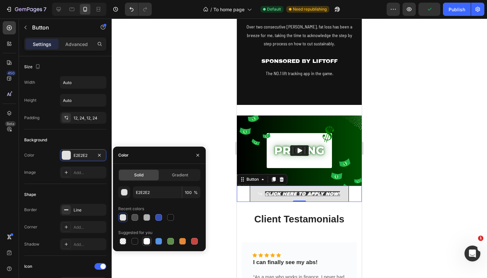
click at [148, 244] on div at bounding box center [147, 241] width 7 height 7
type input "FFFFFF"
click at [402, 175] on div at bounding box center [300, 149] width 376 height 260
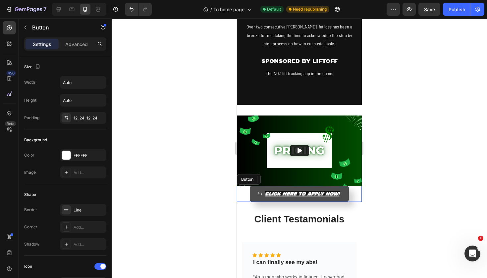
click at [345, 197] on link "CLICK HERE TO APPLY NOW!" at bounding box center [299, 194] width 99 height 16
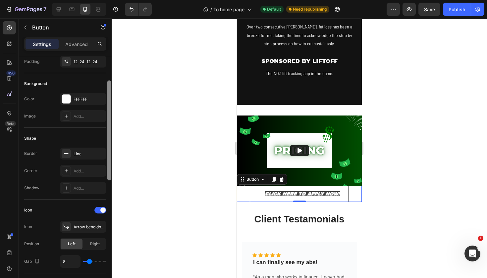
drag, startPoint x: 108, startPoint y: 128, endPoint x: 108, endPoint y: 151, distance: 23.9
click at [108, 151] on div at bounding box center [109, 131] width 4 height 100
click at [86, 151] on div "Line" at bounding box center [83, 153] width 19 height 6
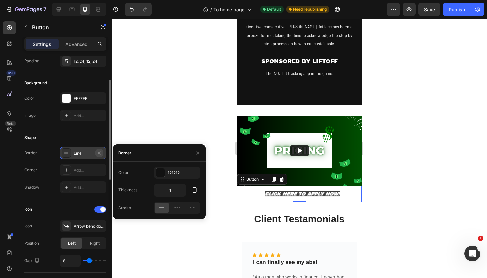
click at [100, 152] on icon "button" at bounding box center [99, 152] width 3 height 3
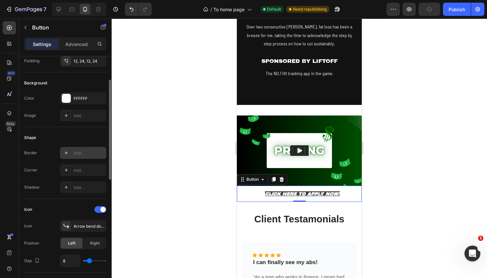
click at [103, 142] on div "Shape" at bounding box center [65, 138] width 82 height 11
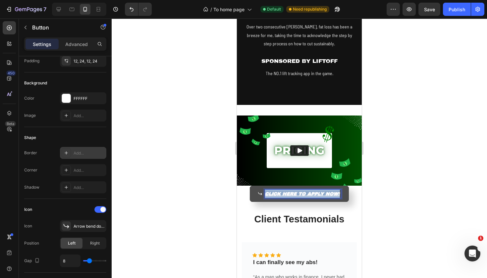
drag, startPoint x: 267, startPoint y: 191, endPoint x: 344, endPoint y: 189, distance: 77.9
click at [344, 189] on link "CLICK HERE TO APPLY NOW!" at bounding box center [299, 194] width 99 height 16
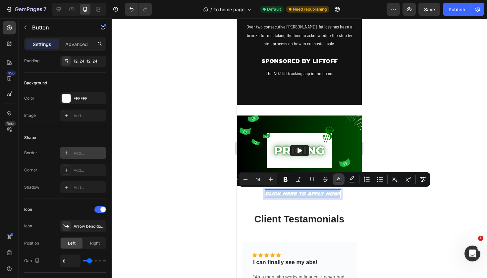
click at [341, 183] on button "Text Color" at bounding box center [339, 180] width 12 height 12
type input "FFFFFF"
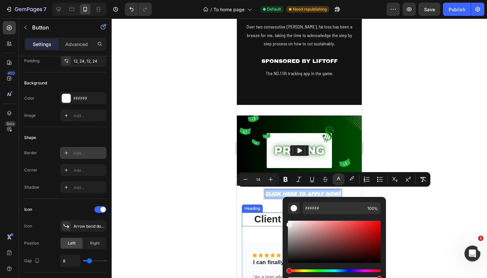
drag, startPoint x: 528, startPoint y: 249, endPoint x: 281, endPoint y: 219, distance: 248.8
drag, startPoint x: 288, startPoint y: 225, endPoint x: 286, endPoint y: 219, distance: 6.3
click at [286, 219] on div "EDEDED 100 %" at bounding box center [334, 239] width 103 height 85
type input "FFFFFF"
click at [420, 199] on div at bounding box center [300, 149] width 376 height 260
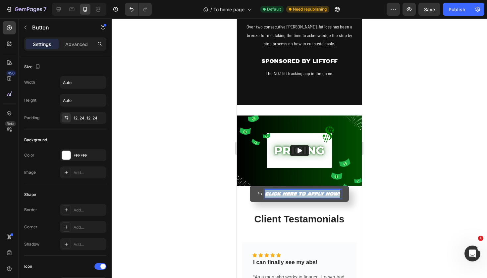
drag, startPoint x: 267, startPoint y: 192, endPoint x: 343, endPoint y: 193, distance: 75.9
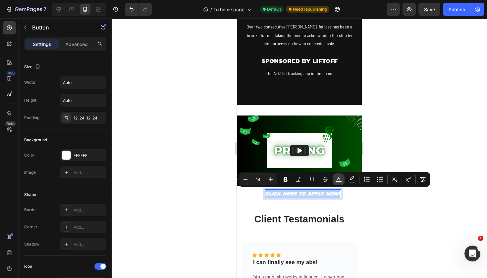
click at [338, 182] on rect "Editor contextual toolbar" at bounding box center [339, 182] width 6 height 2
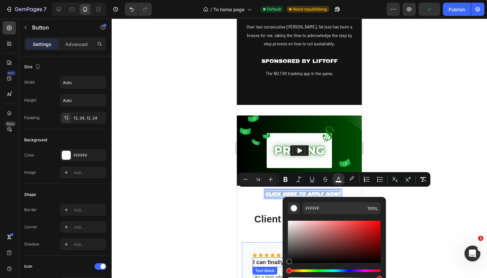
type input "0F0F0F"
drag, startPoint x: 531, startPoint y: 260, endPoint x: 282, endPoint y: 265, distance: 249.3
click at [424, 208] on div at bounding box center [300, 149] width 376 height 260
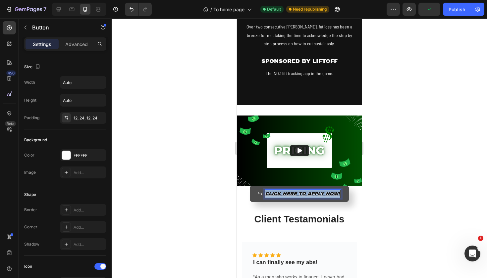
drag, startPoint x: 267, startPoint y: 193, endPoint x: 345, endPoint y: 193, distance: 78.2
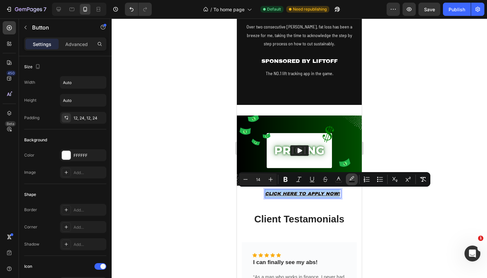
click at [355, 181] on button "color" at bounding box center [352, 180] width 12 height 12
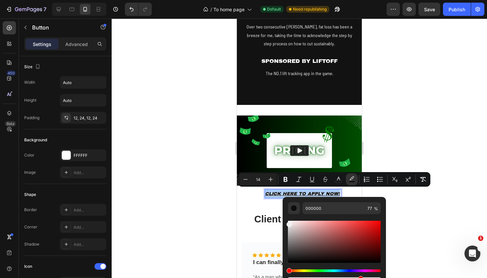
drag, startPoint x: 289, startPoint y: 241, endPoint x: 286, endPoint y: 216, distance: 25.4
click at [286, 216] on div "000000 77 %" at bounding box center [334, 239] width 103 height 85
type input "FFFFFF"
click at [403, 212] on div at bounding box center [300, 149] width 376 height 260
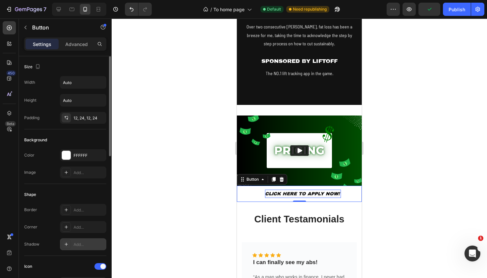
click at [77, 243] on div "Add..." at bounding box center [89, 245] width 31 height 6
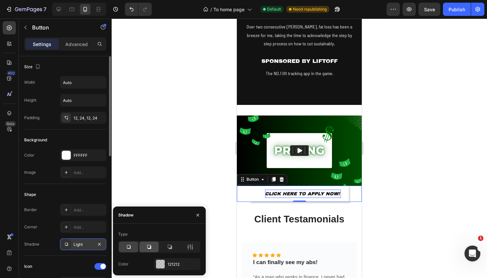
click at [150, 246] on icon at bounding box center [149, 247] width 7 height 7
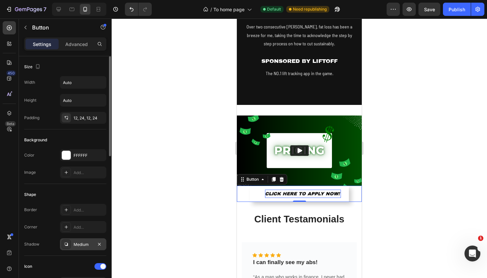
click at [392, 174] on div at bounding box center [300, 149] width 376 height 260
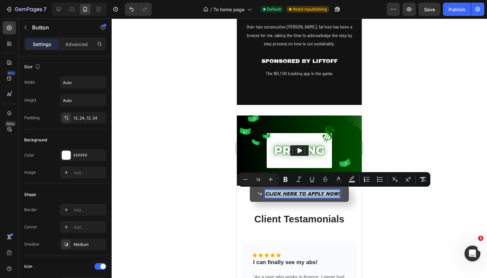
drag, startPoint x: 267, startPoint y: 192, endPoint x: 341, endPoint y: 193, distance: 73.6
click at [341, 193] on link "CLICK HERE TO APPLY NOW!" at bounding box center [299, 194] width 99 height 16
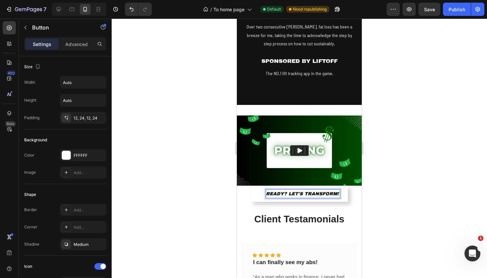
click at [404, 175] on div at bounding box center [300, 149] width 376 height 260
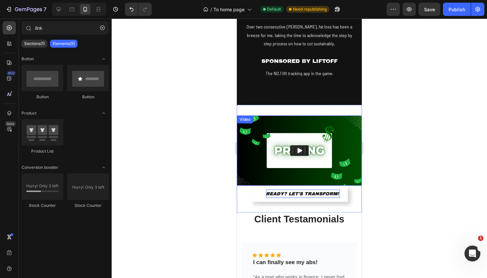
click at [348, 146] on img at bounding box center [299, 151] width 125 height 70
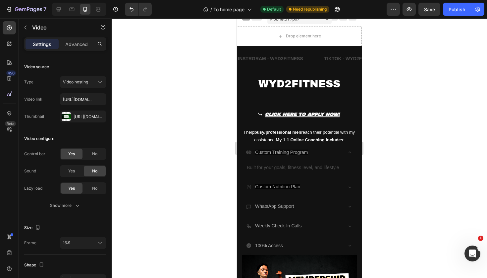
scroll to position [5, 0]
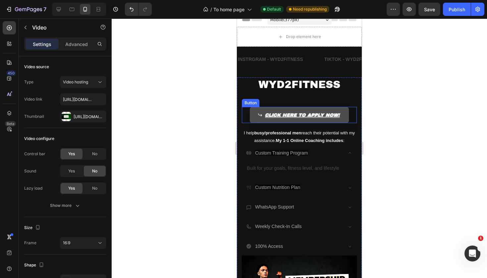
click at [342, 119] on link "CLICK HERE TO APPLY NOW!" at bounding box center [299, 115] width 99 height 16
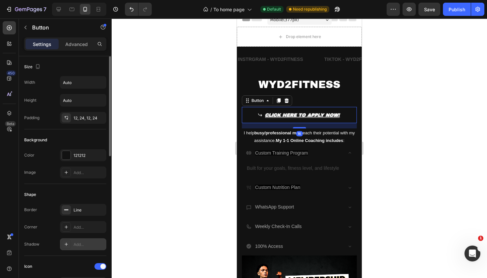
click at [68, 240] on div at bounding box center [66, 244] width 9 height 9
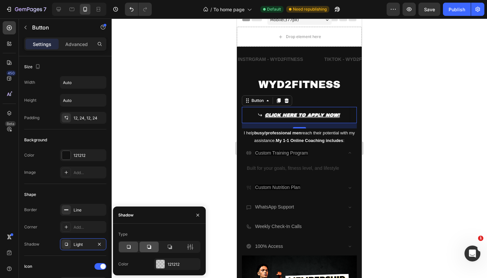
click at [149, 247] on icon at bounding box center [149, 247] width 7 height 7
click at [172, 264] on div "121212" at bounding box center [177, 265] width 19 height 6
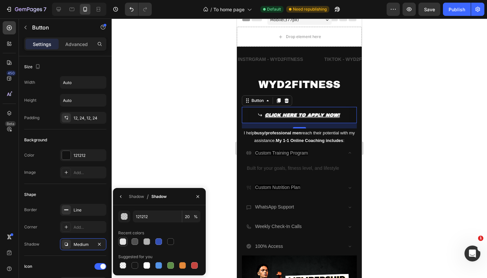
click at [123, 243] on div at bounding box center [123, 242] width 7 height 7
type input "E2E2E2"
type input "100"
click at [148, 266] on div at bounding box center [147, 266] width 7 height 7
click at [168, 244] on div at bounding box center [170, 242] width 7 height 7
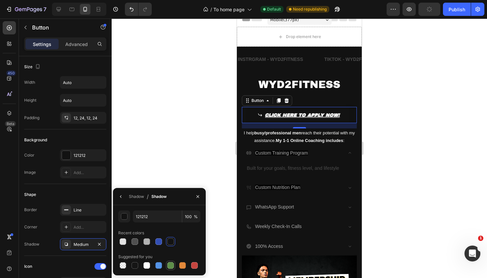
click at [171, 265] on div at bounding box center [170, 266] width 7 height 7
type input "5E8E49"
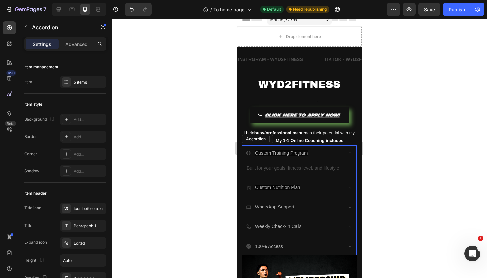
click at [329, 216] on div "Custom Training Program Built for your goals, fitness level, and lifestyle Text…" at bounding box center [299, 201] width 115 height 110
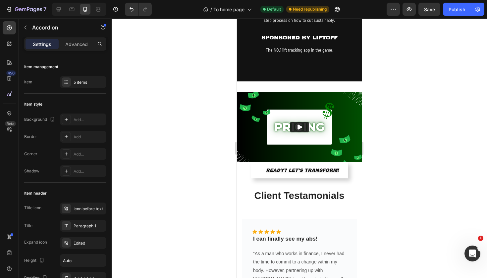
scroll to position [564, 0]
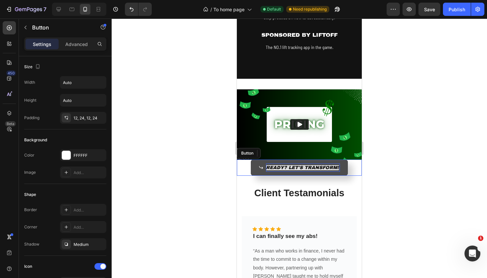
click at [268, 165] on span "READY? LET'S TRANSFORM!" at bounding box center [302, 167] width 73 height 5
click at [288, 165] on span "READY? LET'S TRANSFORM!" at bounding box center [302, 167] width 73 height 5
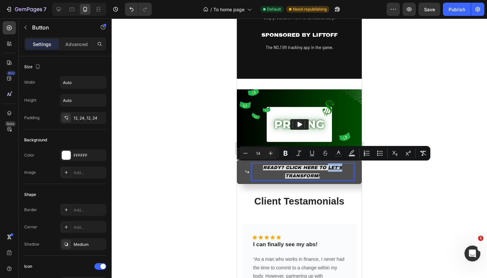
drag, startPoint x: 327, startPoint y: 167, endPoint x: 342, endPoint y: 166, distance: 15.3
click at [342, 166] on span "READY? CLICK HERE TO LET'S TRANSFORM!" at bounding box center [302, 171] width 79 height 13
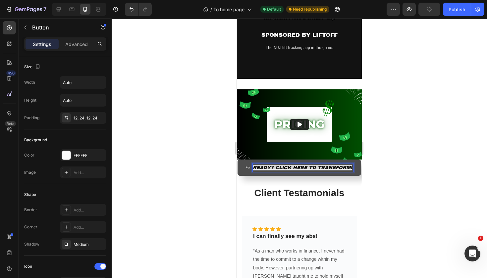
click at [406, 155] on div at bounding box center [300, 149] width 376 height 260
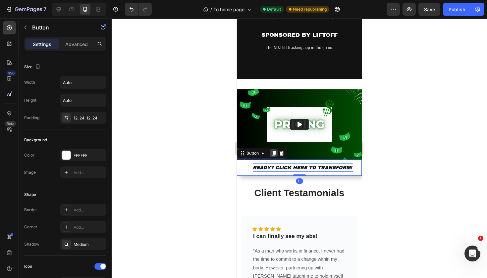
click at [273, 151] on icon at bounding box center [274, 153] width 4 height 5
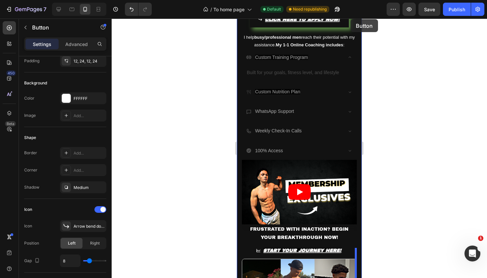
scroll to position [48, 0]
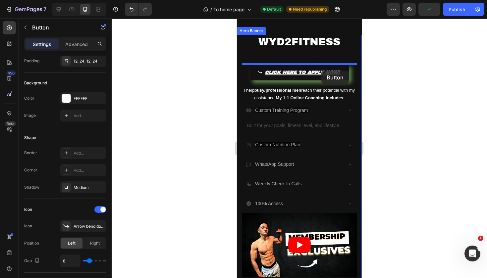
drag, startPoint x: 353, startPoint y: 176, endPoint x: 322, endPoint y: 71, distance: 110.1
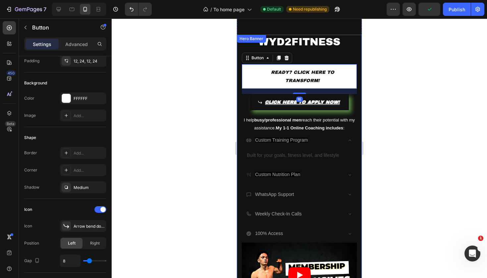
click at [392, 71] on div at bounding box center [300, 149] width 376 height 260
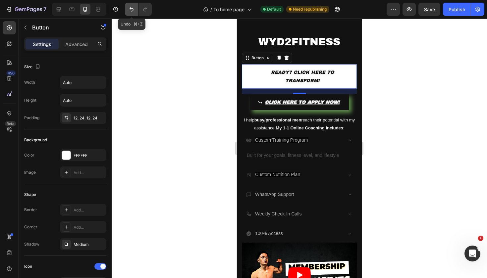
click at [129, 9] on icon "Undo/Redo" at bounding box center [131, 9] width 7 height 7
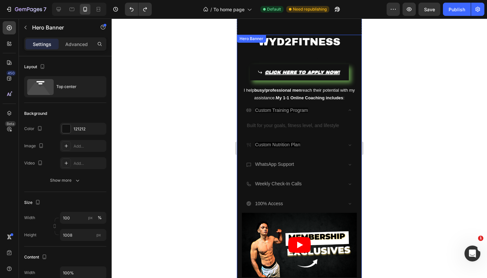
click at [340, 83] on div "CLICK HERE TO APPLY NOW! Button" at bounding box center [299, 75] width 115 height 22
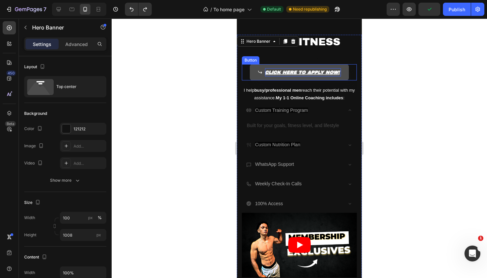
click at [336, 70] on p "CLICK HERE TO APPLY NOW!" at bounding box center [303, 72] width 76 height 8
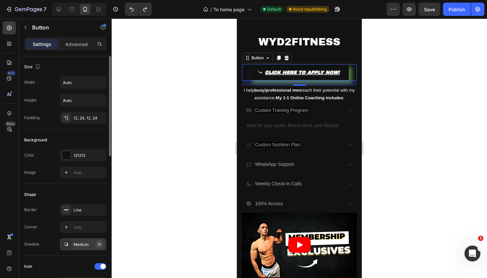
click at [100, 243] on icon "button" at bounding box center [99, 244] width 5 height 5
click at [208, 186] on div at bounding box center [300, 149] width 376 height 260
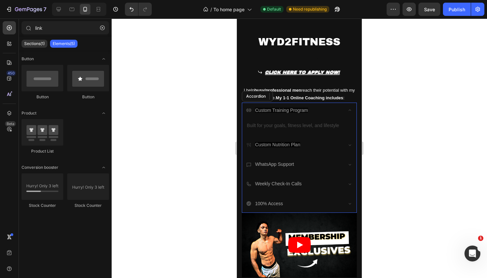
click at [343, 114] on div "Custom Training Program" at bounding box center [299, 111] width 114 height 17
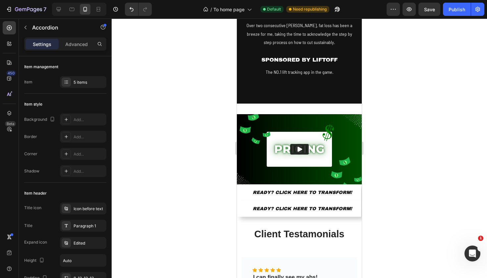
scroll to position [561, 0]
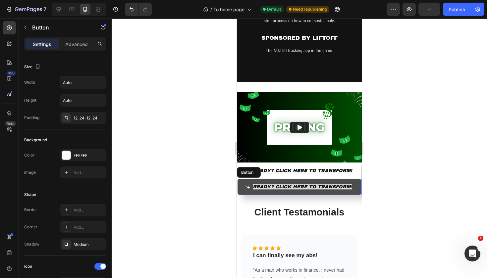
click at [349, 179] on link "READY? CLICK HERE TO TRANSFORM!" at bounding box center [300, 187] width 124 height 16
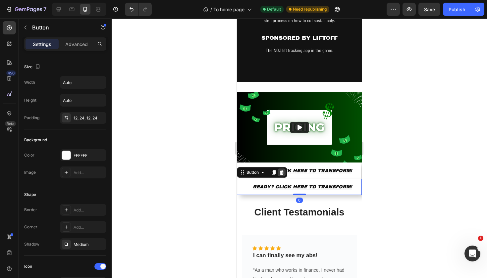
click at [283, 172] on icon at bounding box center [282, 172] width 4 height 5
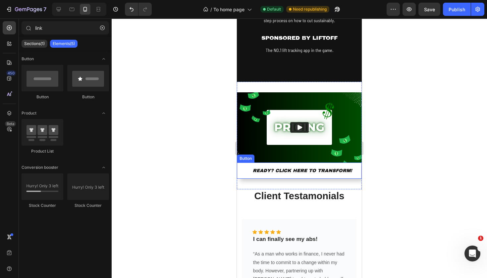
click at [399, 177] on div at bounding box center [300, 149] width 376 height 260
click at [384, 149] on div at bounding box center [300, 149] width 376 height 260
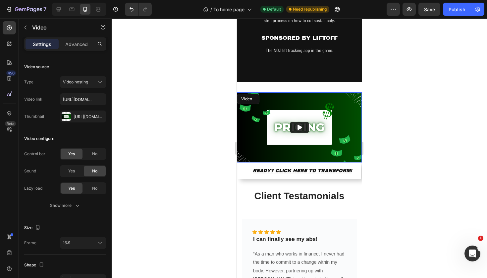
click at [320, 146] on img at bounding box center [299, 127] width 125 height 70
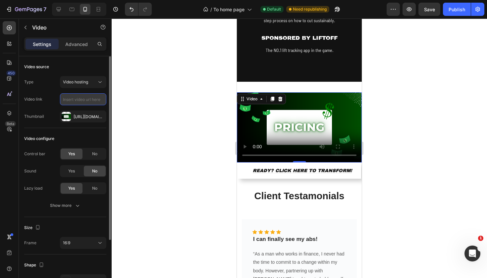
paste input "[URL][DOMAIN_NAME]"
type input "[URL][DOMAIN_NAME]"
click at [134, 115] on div at bounding box center [300, 149] width 376 height 260
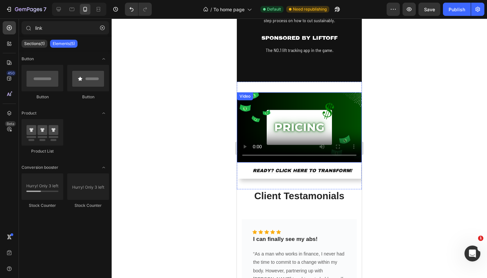
click at [298, 121] on video at bounding box center [299, 127] width 125 height 70
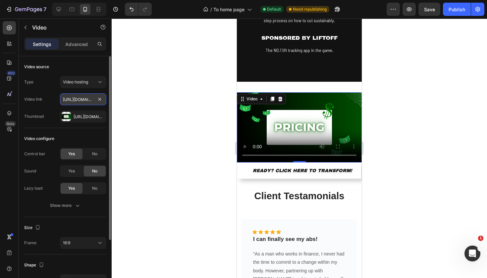
click at [87, 102] on input "[URL][DOMAIN_NAME]" at bounding box center [83, 99] width 46 height 12
click at [132, 120] on div at bounding box center [300, 149] width 376 height 260
paste input "[URL][DOMAIN_NAME]"
type input "[URL][DOMAIN_NAME]"
click at [139, 109] on div at bounding box center [300, 149] width 376 height 260
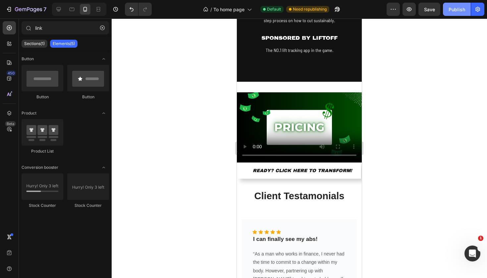
click at [453, 11] on div "Publish" at bounding box center [457, 9] width 17 height 7
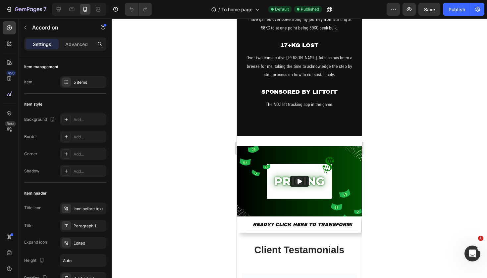
scroll to position [510, 0]
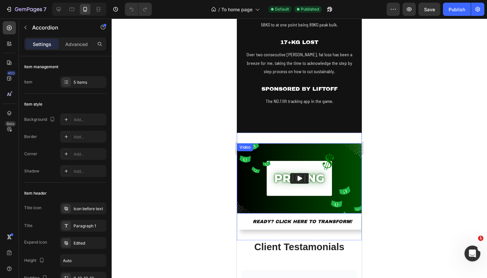
click at [338, 178] on img at bounding box center [299, 179] width 125 height 70
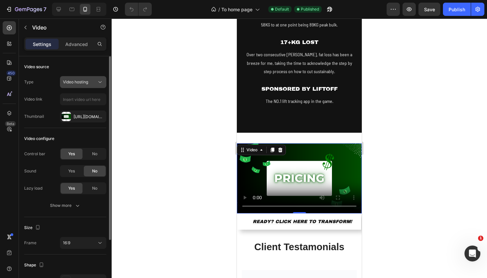
click at [93, 82] on div "Video hosting" at bounding box center [80, 82] width 34 height 6
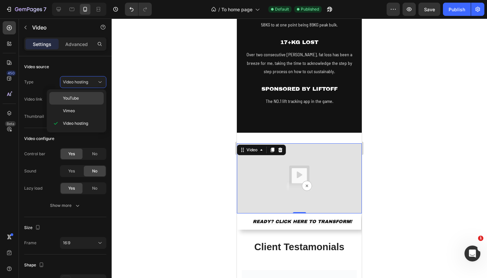
click at [83, 101] on p "YouTube" at bounding box center [82, 98] width 38 height 6
type input "[URL][DOMAIN_NAME]"
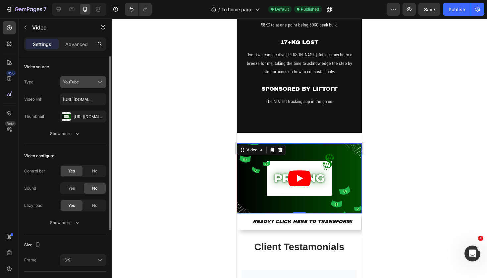
click at [93, 86] on button "YouTube" at bounding box center [83, 82] width 46 height 12
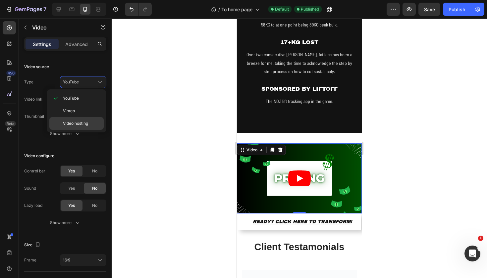
click at [79, 120] on div "Video hosting" at bounding box center [76, 123] width 54 height 13
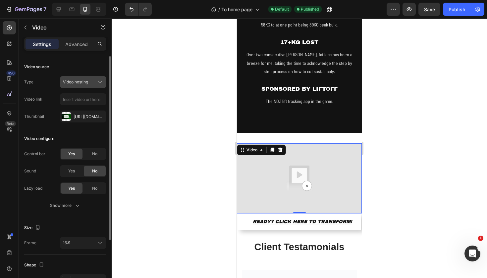
click at [92, 83] on div "Video hosting" at bounding box center [80, 82] width 34 height 6
click at [206, 156] on div at bounding box center [300, 149] width 376 height 260
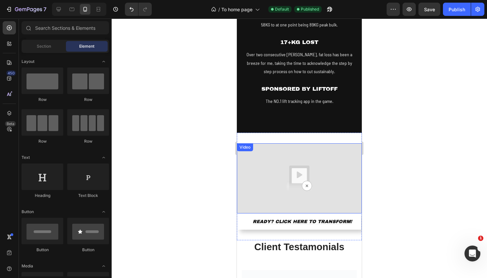
click at [295, 174] on img at bounding box center [299, 179] width 125 height 70
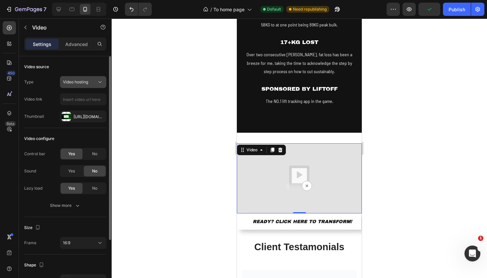
click at [98, 82] on icon at bounding box center [100, 82] width 7 height 7
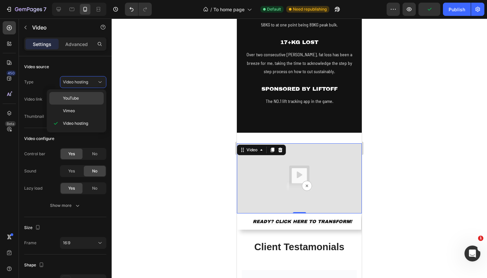
click at [90, 99] on p "YouTube" at bounding box center [82, 98] width 38 height 6
type input "[URL][DOMAIN_NAME]"
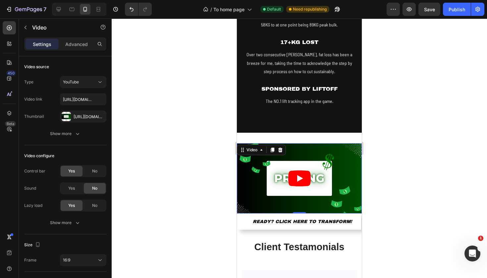
click at [302, 174] on icon "Play" at bounding box center [299, 179] width 23 height 16
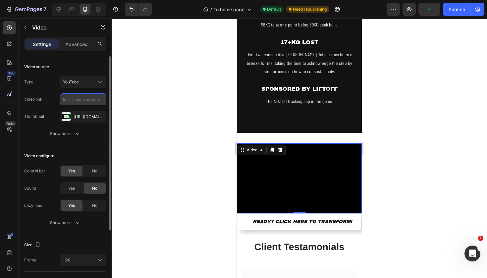
paste input "[URL][DOMAIN_NAME]"
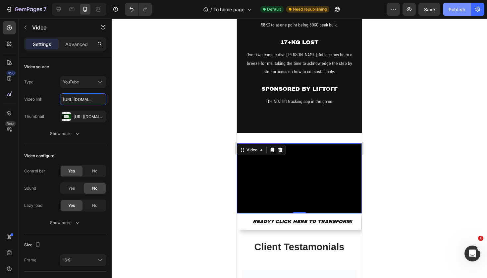
type input "[URL][DOMAIN_NAME]"
click at [457, 9] on div "Publish" at bounding box center [457, 9] width 17 height 7
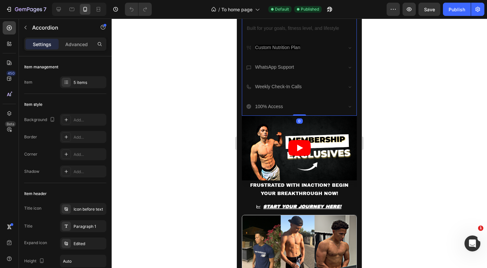
scroll to position [155, 0]
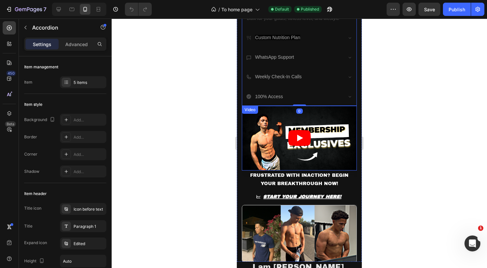
click at [329, 155] on article at bounding box center [299, 138] width 115 height 65
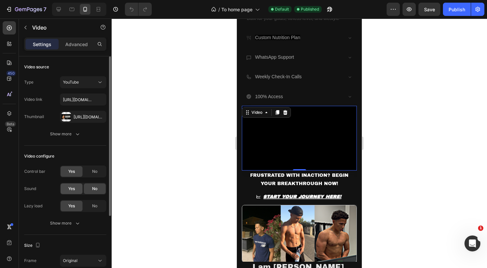
click at [72, 189] on span "Yes" at bounding box center [71, 189] width 7 height 6
click at [68, 223] on div "Show more" at bounding box center [65, 223] width 31 height 7
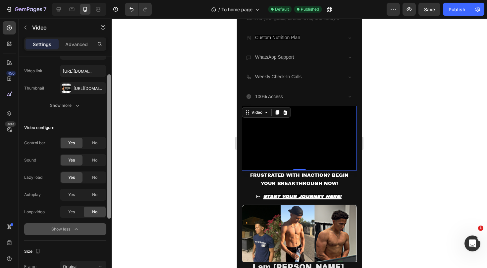
scroll to position [29, 0]
drag, startPoint x: 109, startPoint y: 204, endPoint x: 105, endPoint y: 224, distance: 20.2
click at [105, 224] on div "Video source Type YouTube Video link https://youtu.be/fPFGNFqIIcQ Thumbnail Htt…" at bounding box center [65, 171] width 93 height 230
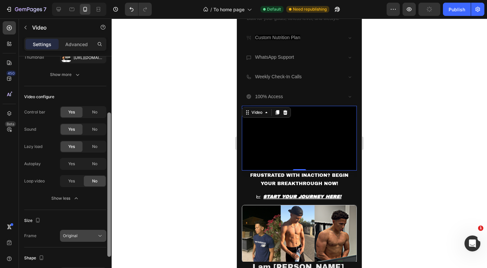
scroll to position [75, 0]
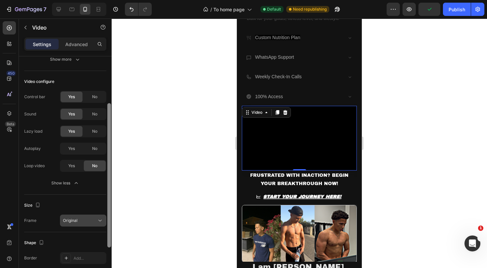
drag, startPoint x: 109, startPoint y: 195, endPoint x: 104, endPoint y: 224, distance: 29.6
click at [104, 224] on div "Video source Type YouTube Video link https://youtu.be/fPFGNFqIIcQ Thumbnail Htt…" at bounding box center [65, 171] width 93 height 230
click at [94, 214] on button "Original" at bounding box center [83, 220] width 46 height 12
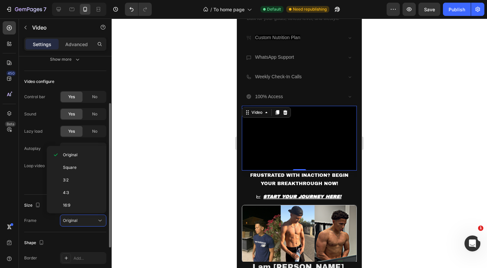
click at [102, 234] on div "Shape Border Add... Corner Add... Shadow Medium" at bounding box center [65, 268] width 82 height 72
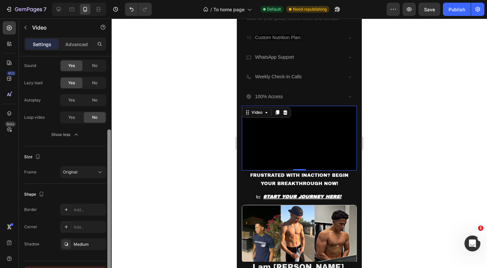
scroll to position [137, 0]
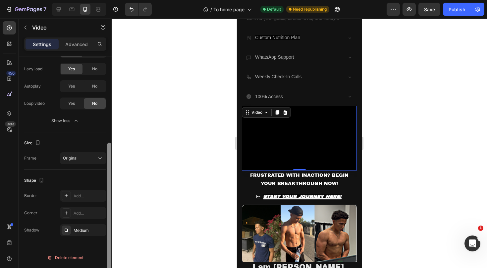
drag, startPoint x: 109, startPoint y: 213, endPoint x: 108, endPoint y: 265, distance: 51.4
click at [108, 265] on div at bounding box center [109, 215] width 4 height 144
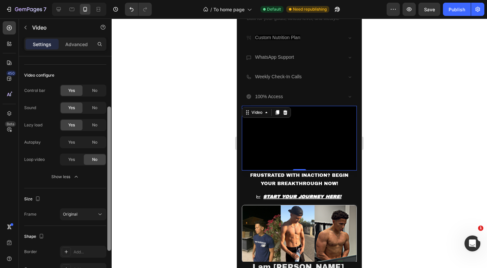
scroll to position [81, 0]
drag, startPoint x: 108, startPoint y: 176, endPoint x: 111, endPoint y: 141, distance: 35.6
click at [111, 141] on div at bounding box center [109, 179] width 4 height 144
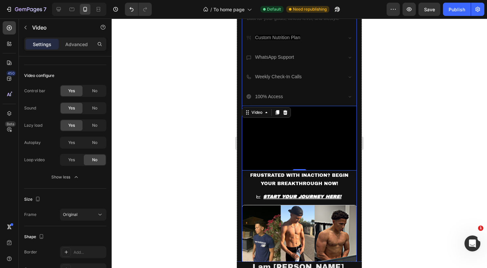
click at [292, 215] on img at bounding box center [299, 234] width 115 height 58
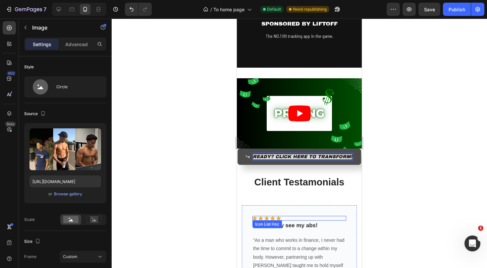
scroll to position [576, 0]
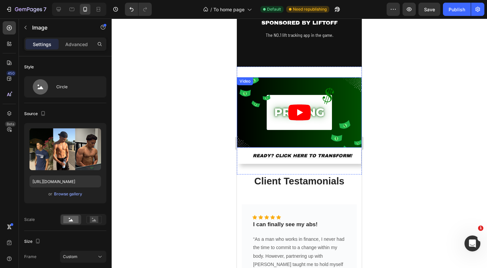
click at [337, 122] on article at bounding box center [299, 112] width 125 height 70
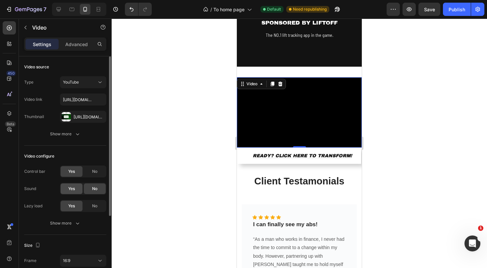
click at [76, 187] on div "Yes" at bounding box center [72, 188] width 22 height 11
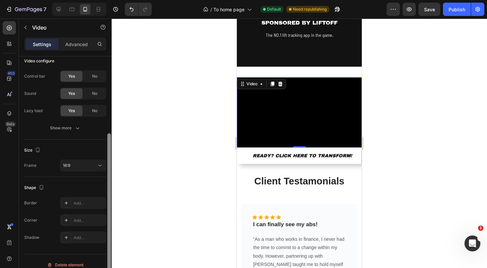
scroll to position [102, 0]
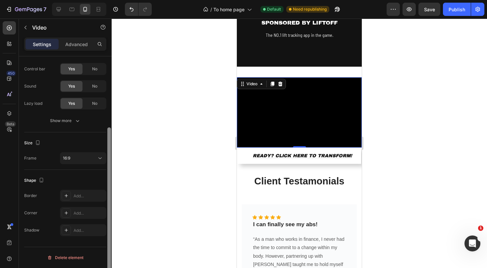
drag, startPoint x: 108, startPoint y: 148, endPoint x: 106, endPoint y: 225, distance: 76.9
click at [106, 225] on div "Video source Type YouTube Video link https://youtu.be/ldIO1z_yqbM?si=i38Hv0jx-x…" at bounding box center [65, 171] width 93 height 230
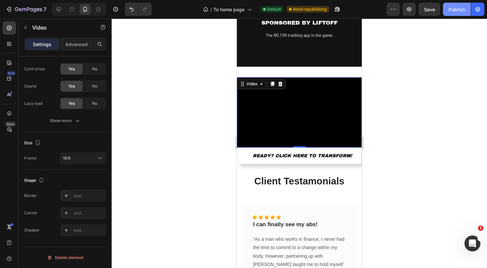
click at [454, 11] on div "Publish" at bounding box center [457, 9] width 17 height 7
